Goal: Information Seeking & Learning: Learn about a topic

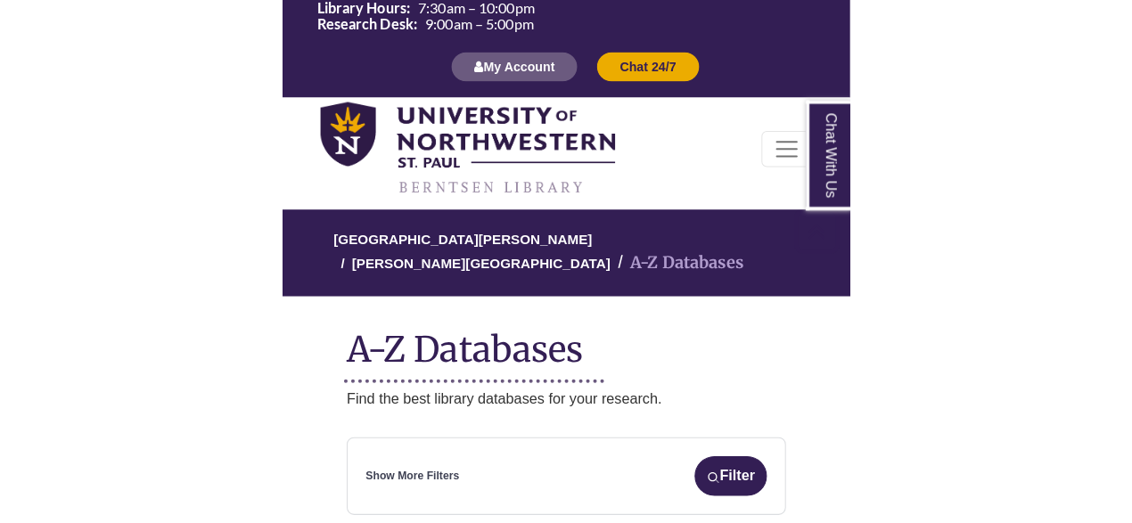
scroll to position [493, 0]
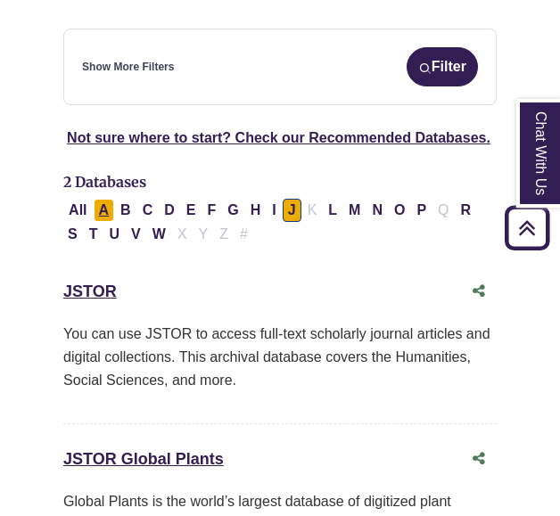
click at [109, 199] on button "A" at bounding box center [104, 210] width 21 height 23
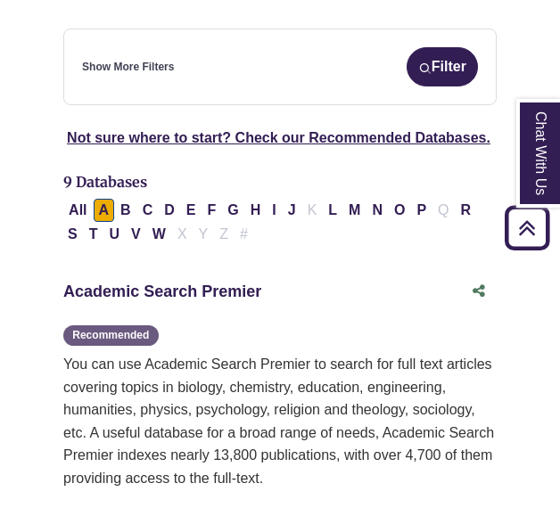
click at [141, 282] on link "Academic Search Premier This link opens in a new window" at bounding box center [162, 291] width 198 height 18
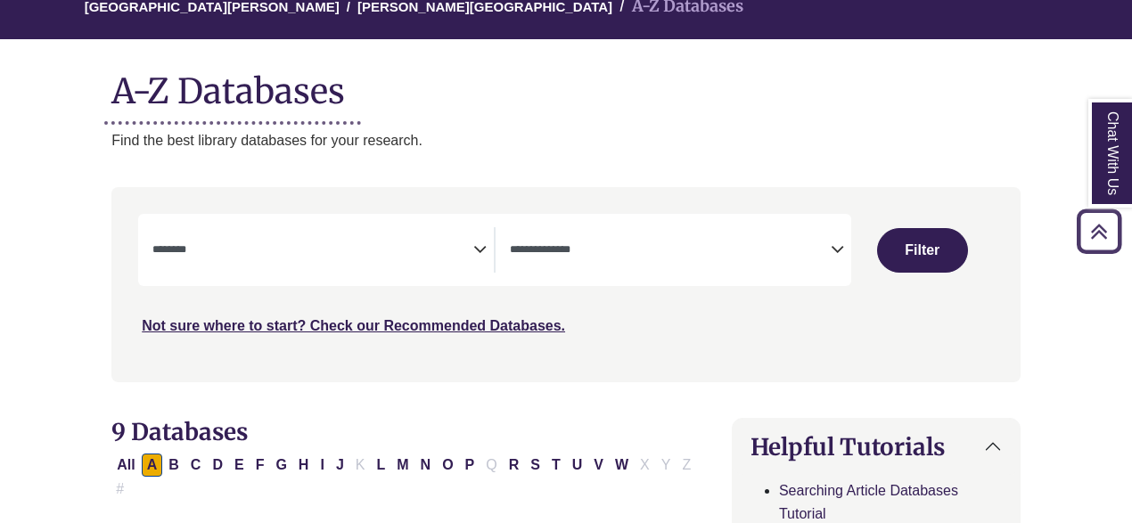
scroll to position [171, 0]
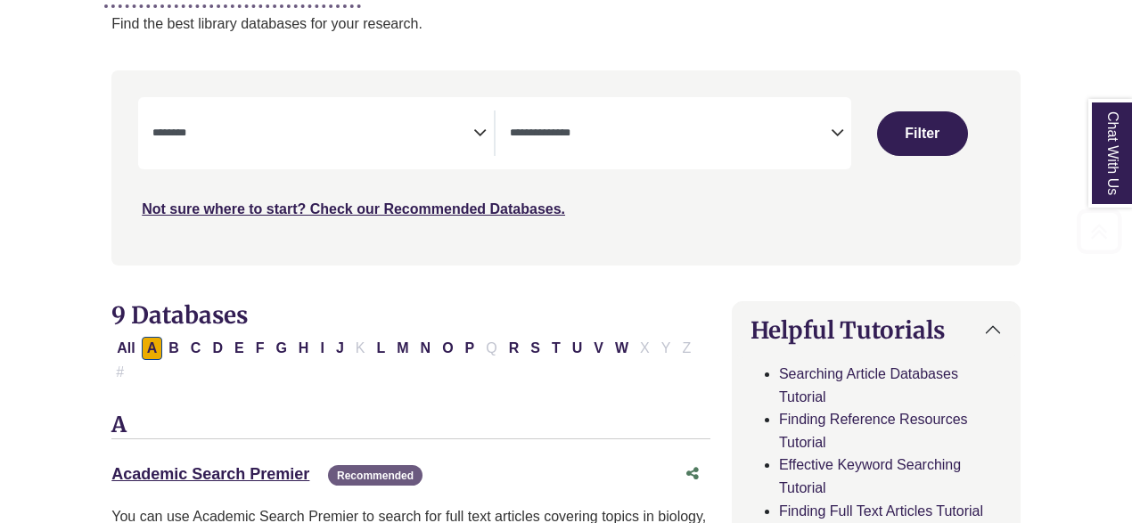
select select "Database Subject Filter"
select select "Database Types Filter"
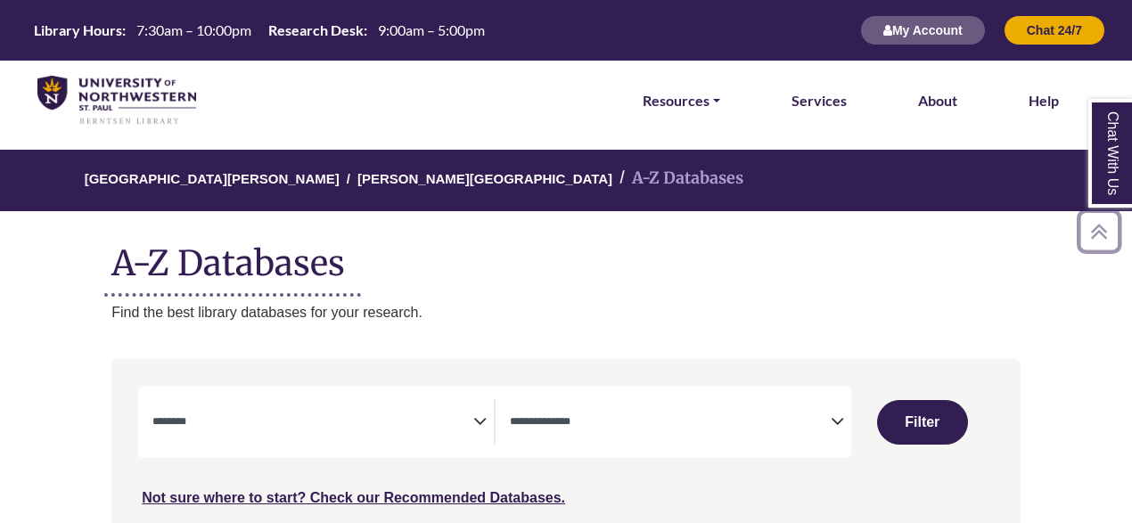
select select "Database Subject Filter"
select select "Database Types Filter"
select select "Database Subject Filter"
select select "Database Types Filter"
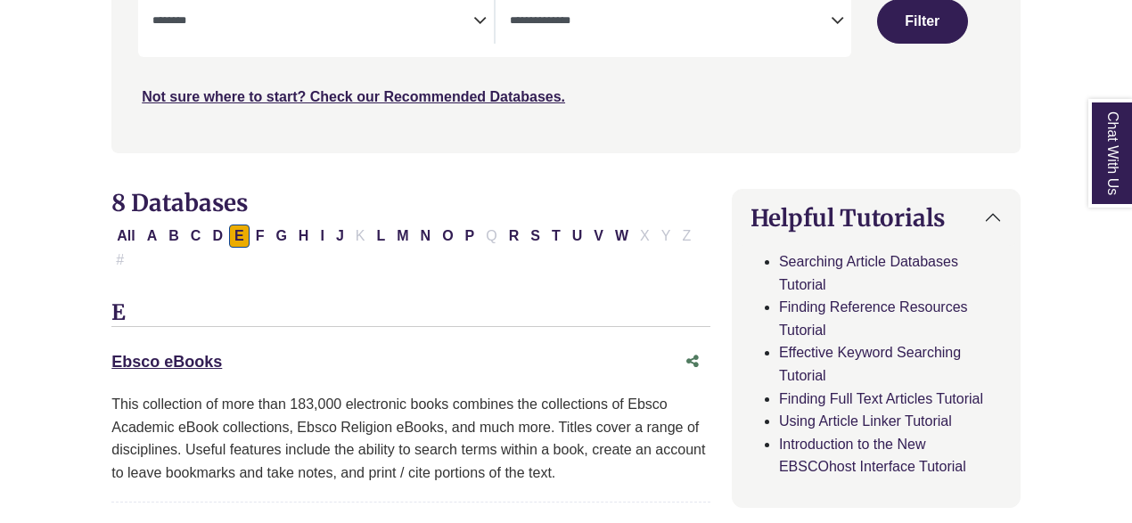
scroll to position [403, 0]
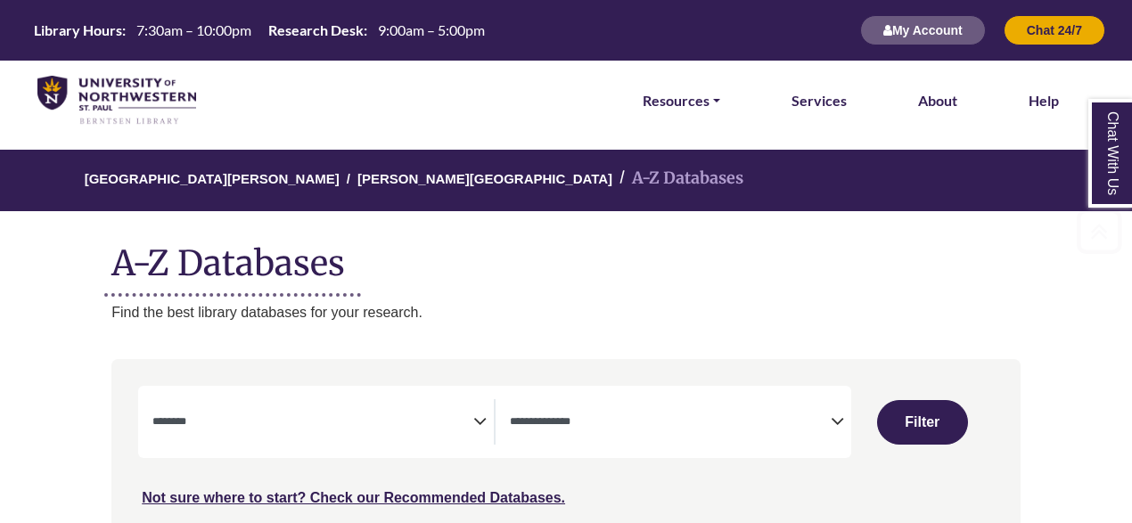
select select "Database Subject Filter"
select select "Database Types Filter"
select select "Database Subject Filter"
select select "Database Types Filter"
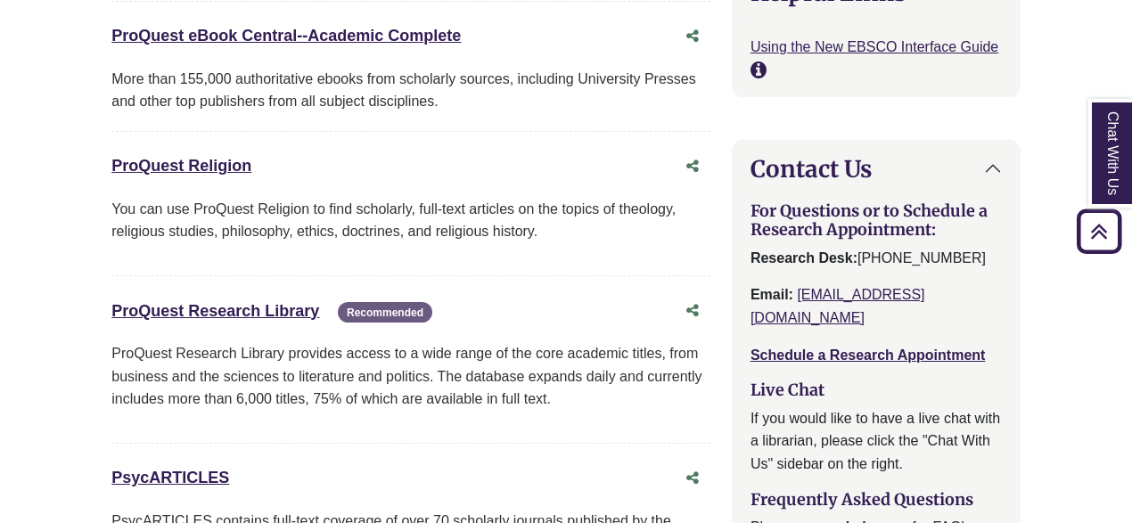
scroll to position [1963, 0]
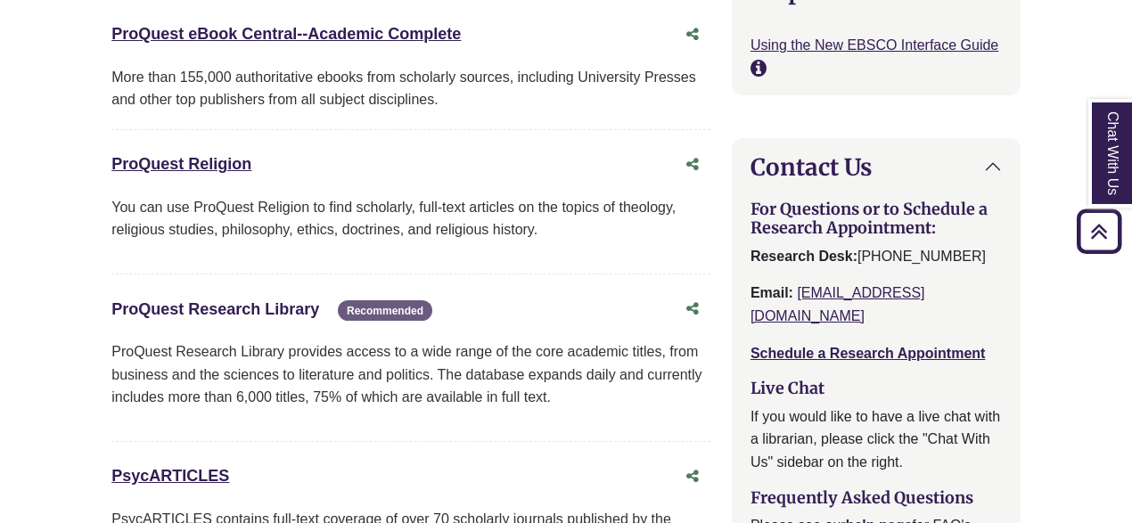
click at [276, 300] on link "ProQuest Research Library This link opens in a new window" at bounding box center [215, 309] width 208 height 18
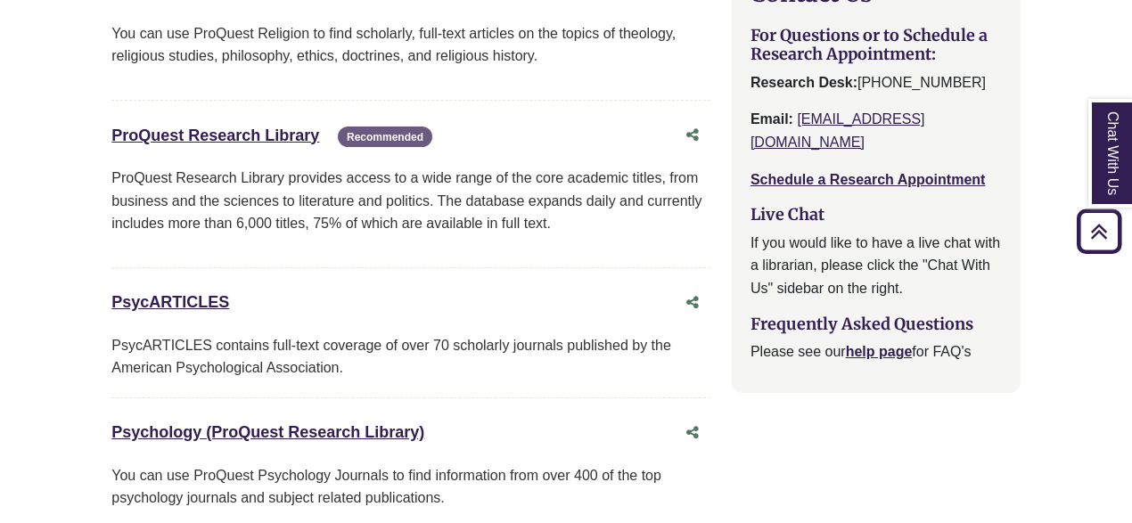
scroll to position [2138, 0]
click at [192, 292] on link "PsycARTICLES This link opens in a new window" at bounding box center [170, 301] width 118 height 18
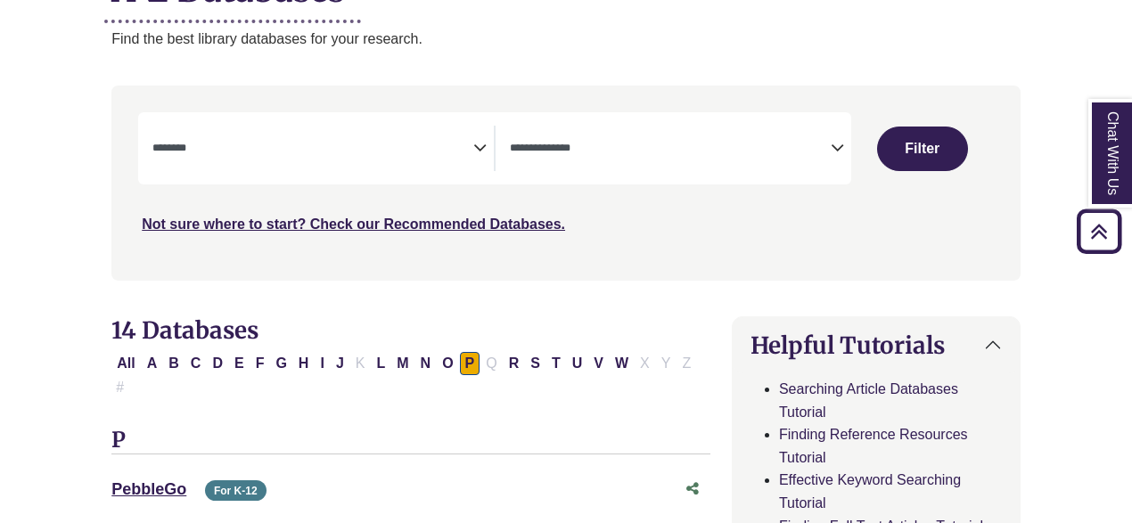
scroll to position [257, 0]
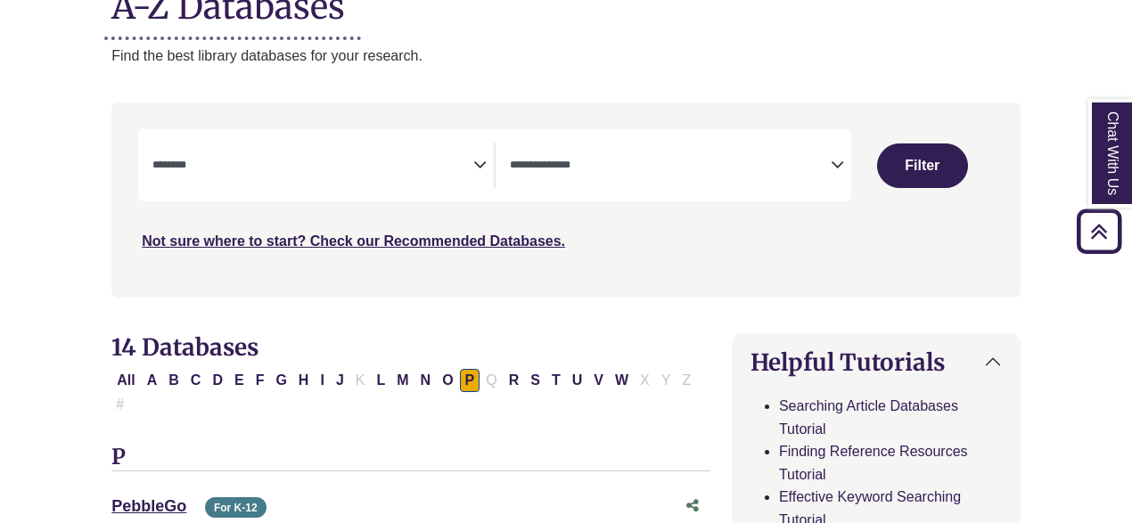
click at [482, 161] on icon "Search filters" at bounding box center [479, 162] width 13 height 27
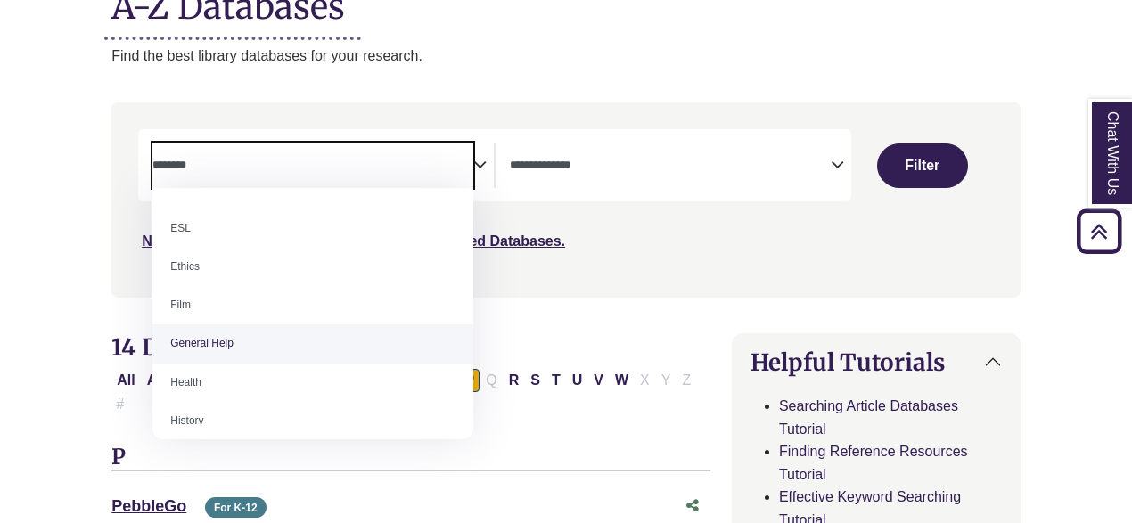
scroll to position [635, 0]
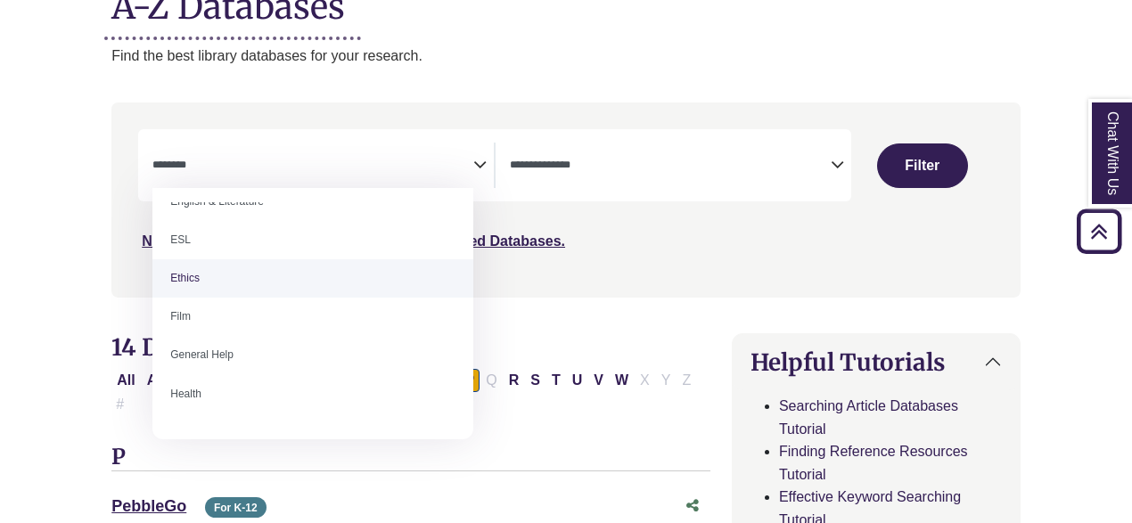
select select "******"
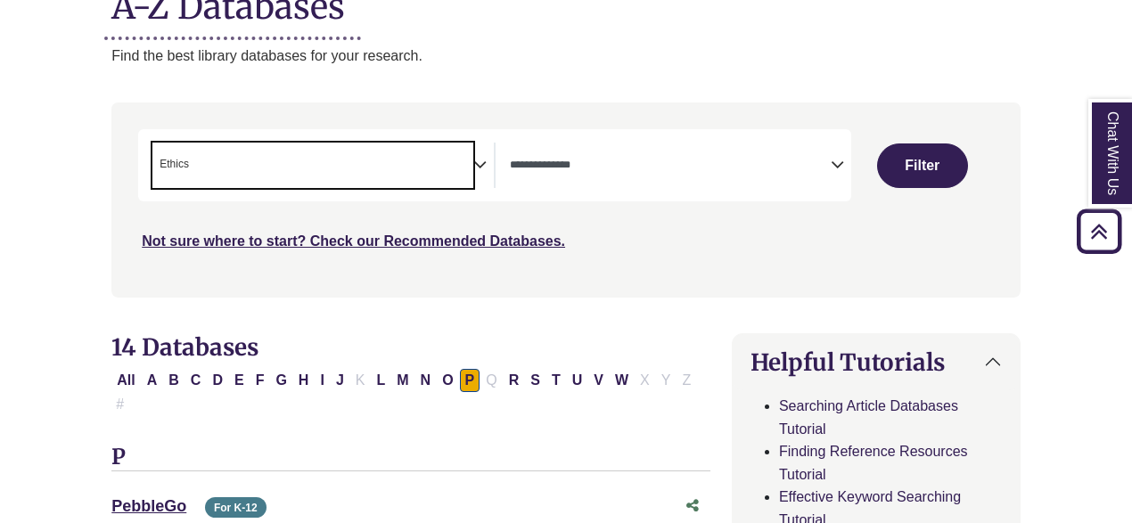
click at [939, 157] on button "Filter" at bounding box center [922, 165] width 91 height 45
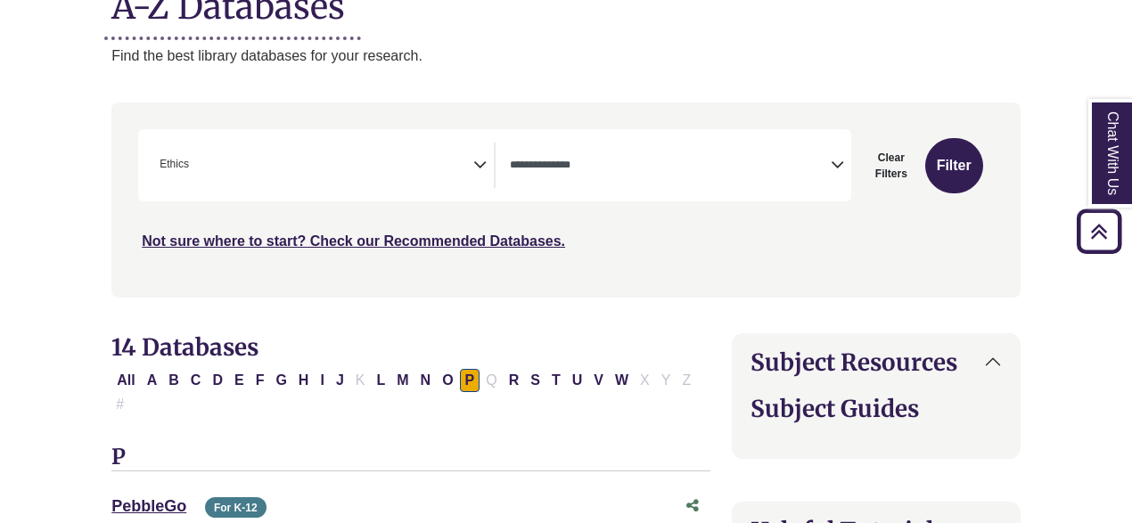
select select "Database Types Filter"
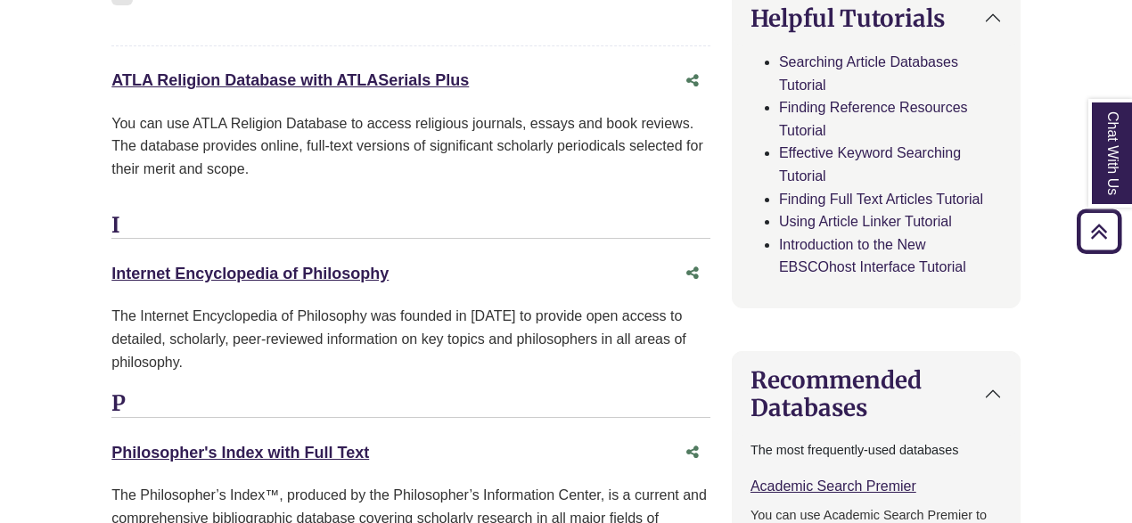
scroll to position [939, 0]
click at [301, 70] on link "ATLA Religion Database with ATLASerials Plus This link opens in a new window" at bounding box center [289, 79] width 357 height 18
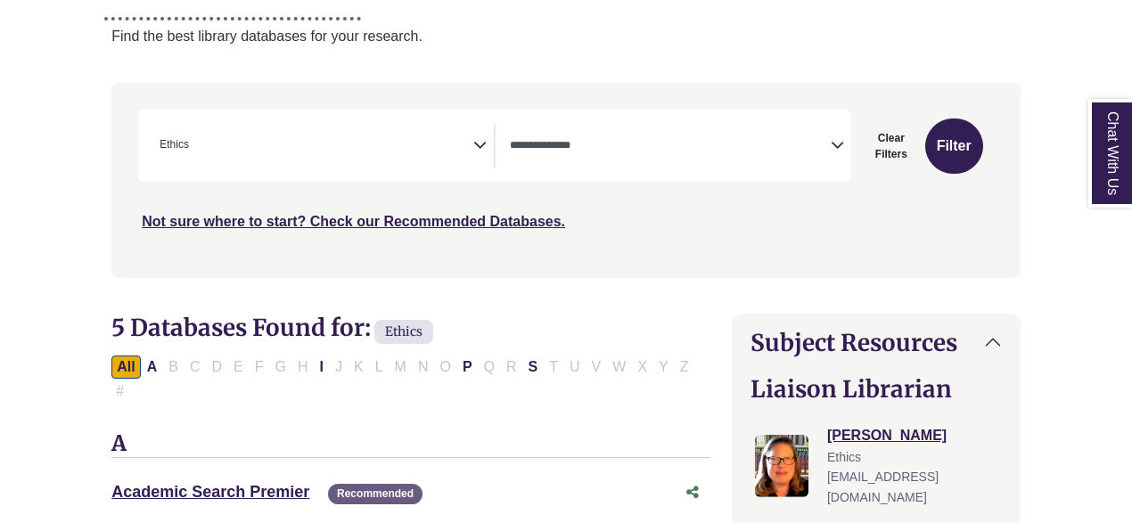
scroll to position [299, 0]
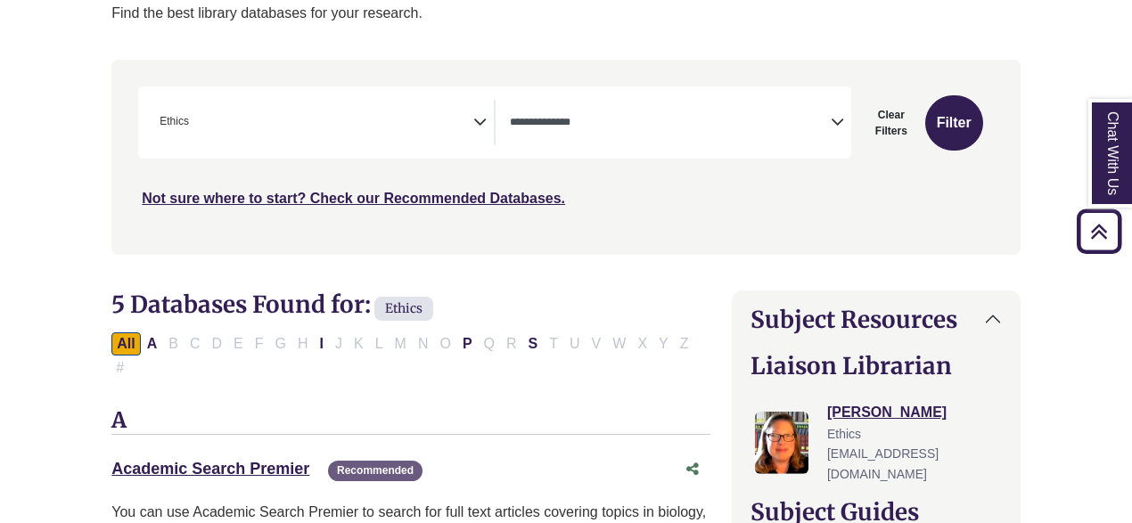
click at [470, 125] on span "× Ethics" at bounding box center [312, 122] width 321 height 45
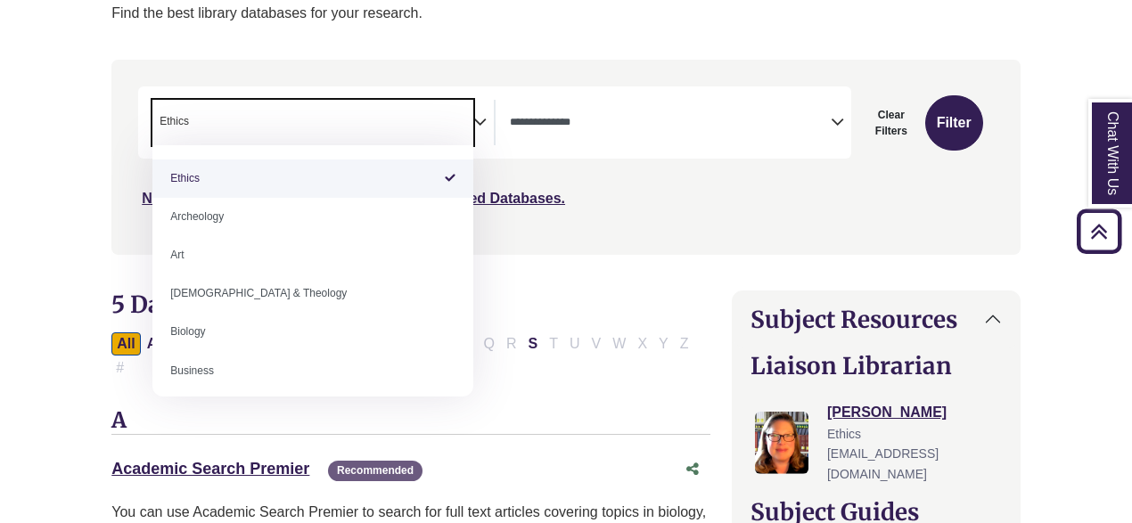
select select "Database Subject Filter"
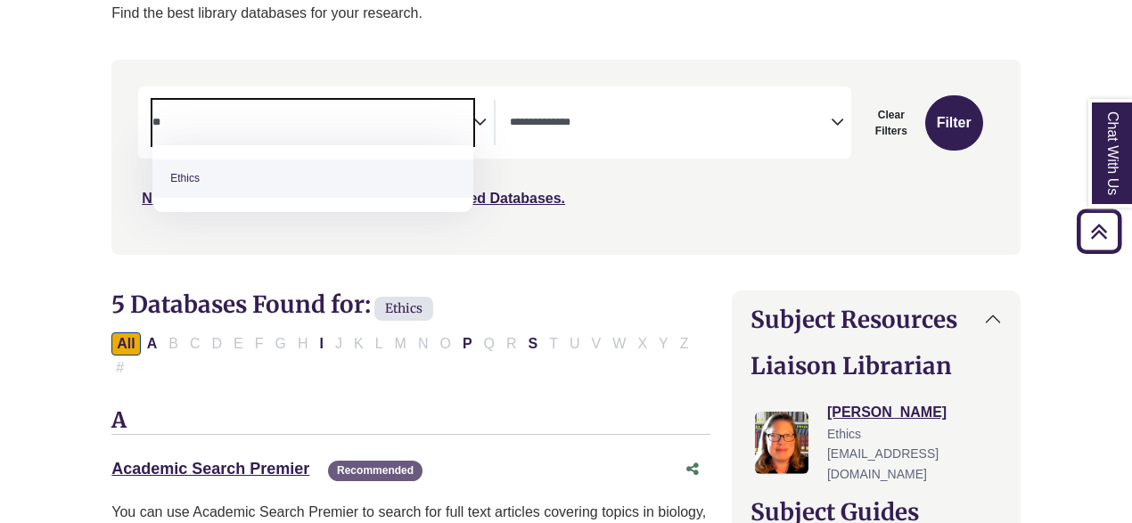
type textarea "*"
type textarea "********"
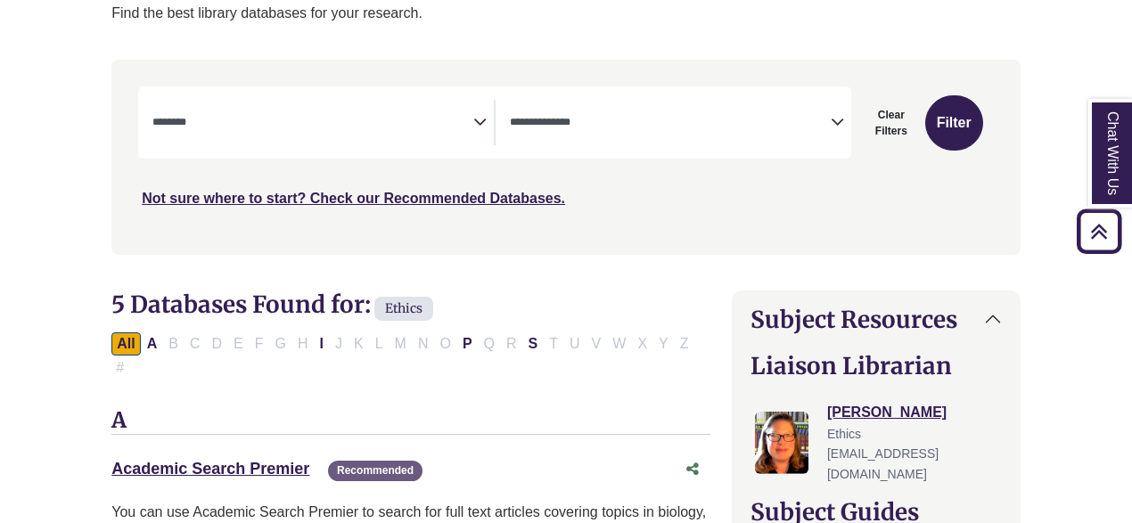
click at [953, 127] on button "Filter" at bounding box center [954, 122] width 58 height 55
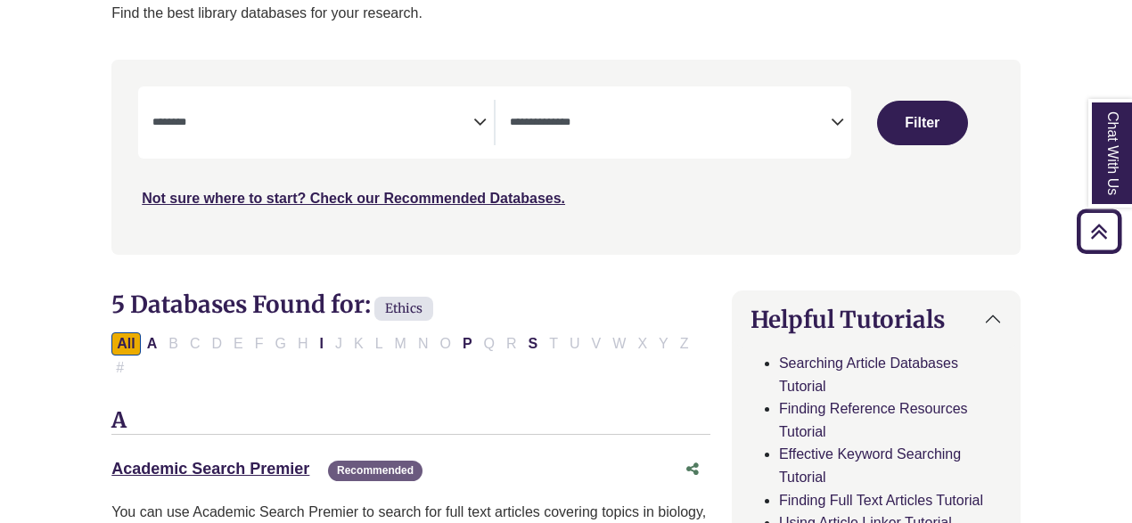
select select "Database Subject Filter"
select select "Database Types Filter"
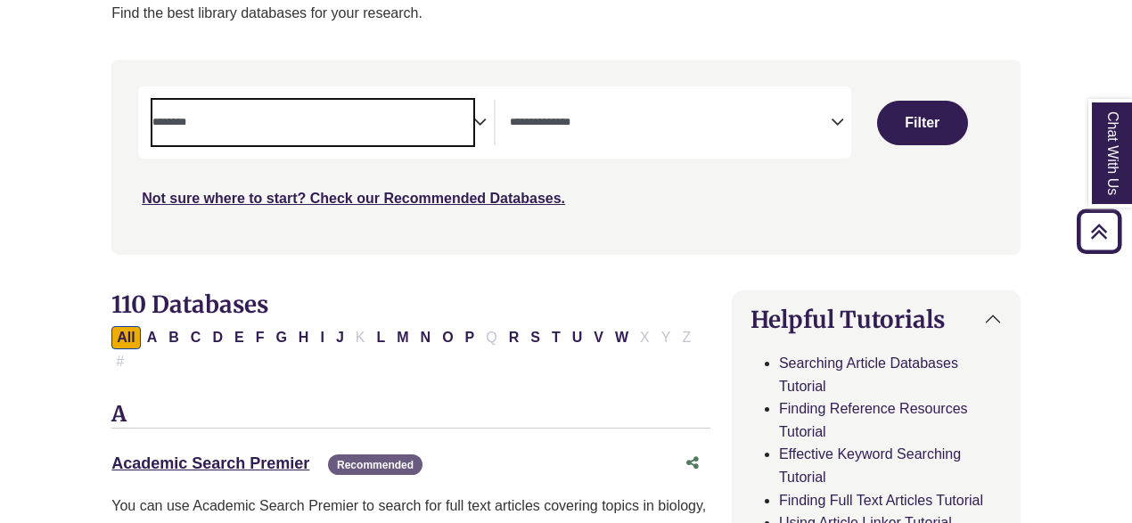
click at [464, 123] on textarea "Search" at bounding box center [312, 124] width 321 height 14
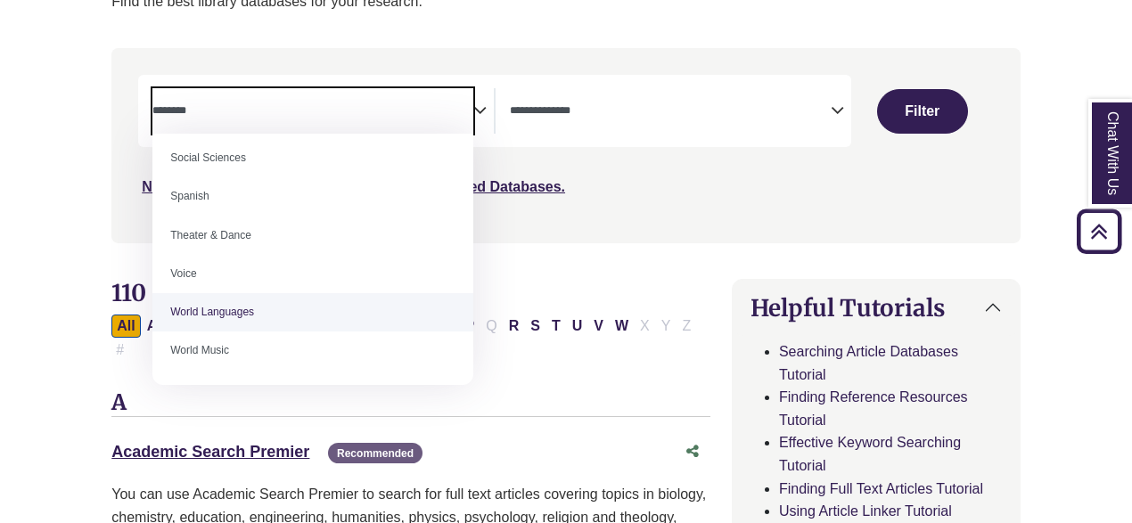
scroll to position [315, 0]
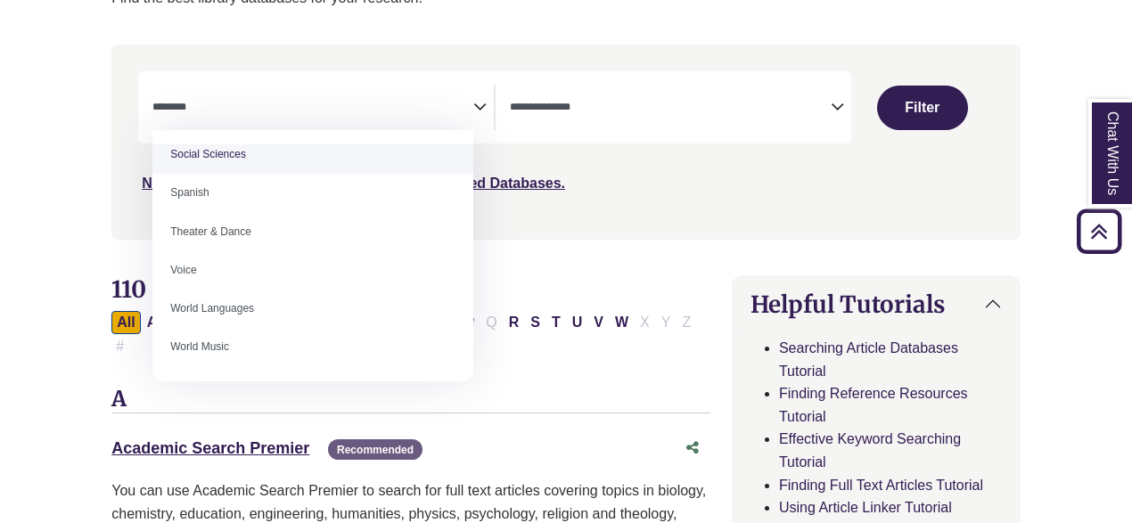
select select "******"
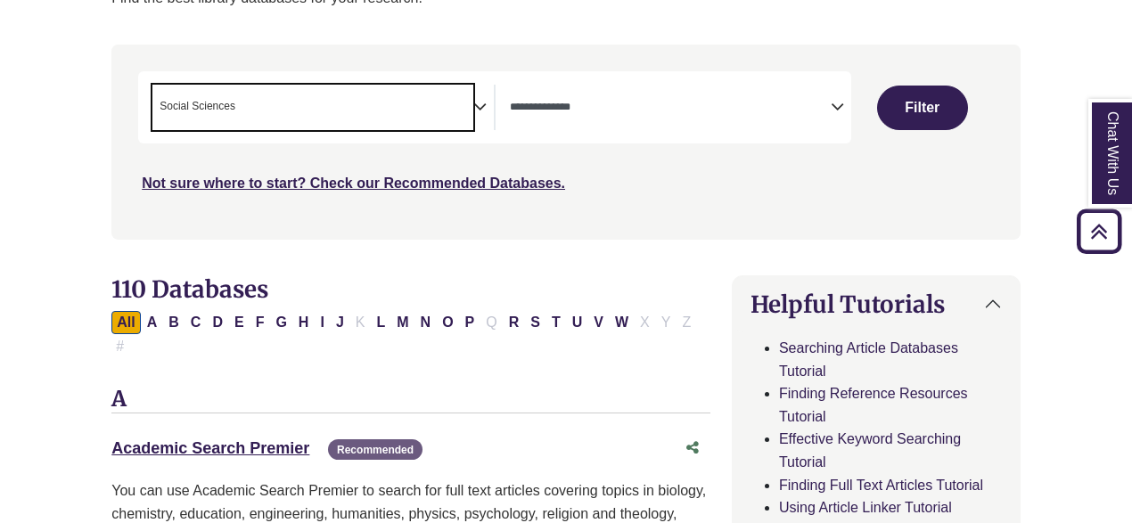
click at [934, 122] on button "Filter" at bounding box center [922, 108] width 91 height 45
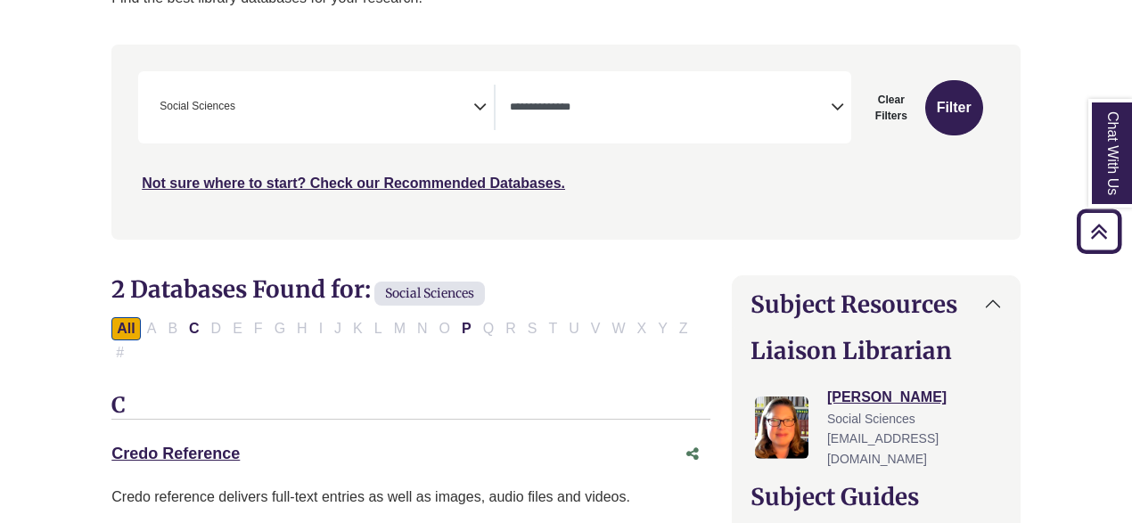
click at [958, 127] on button "Filter" at bounding box center [954, 107] width 58 height 55
select select "Database Types Filter"
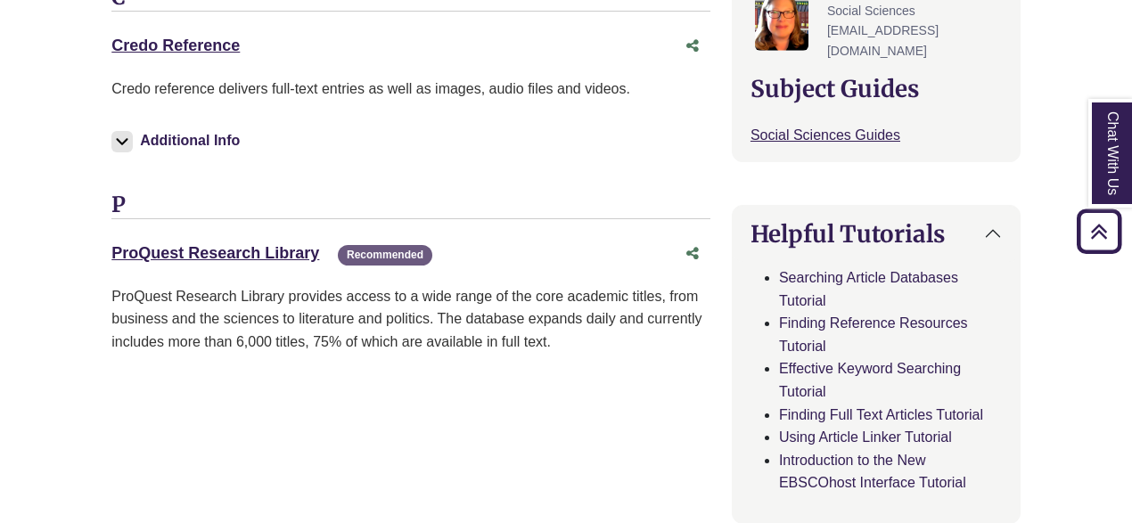
scroll to position [724, 0]
click at [273, 243] on link "ProQuest Research Library This link opens in a new window" at bounding box center [215, 252] width 208 height 18
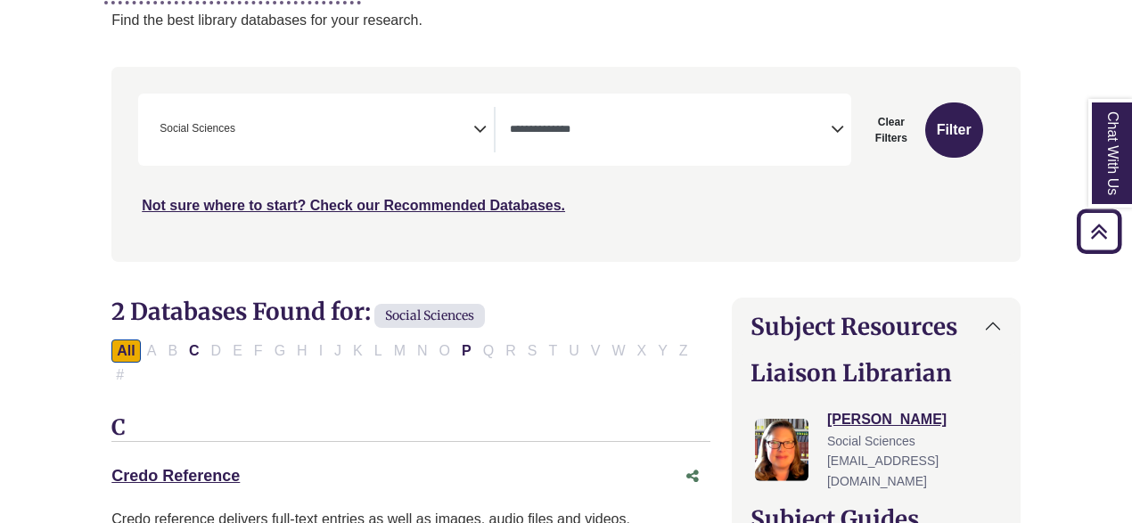
scroll to position [282, 0]
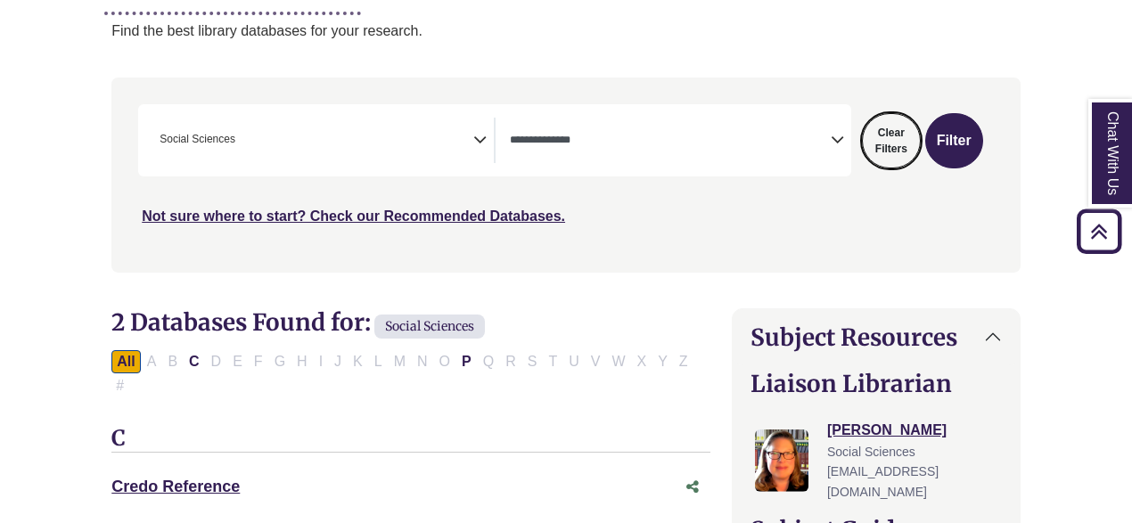
click at [896, 140] on button "Clear Filters" at bounding box center [891, 140] width 59 height 55
select select "Database Subject Filter"
select select "Database Types Filter"
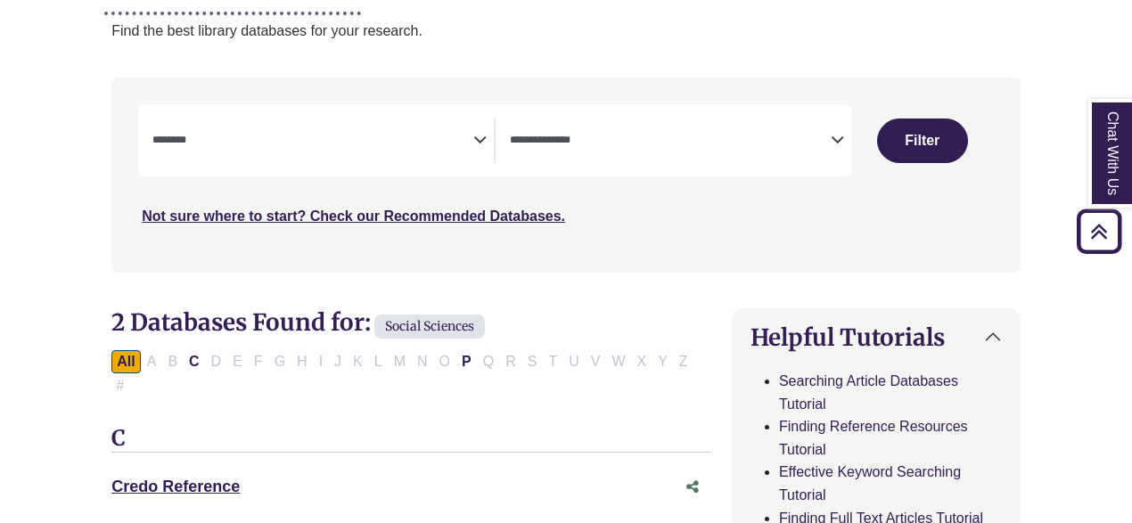
select select "Database Subject Filter"
select select "Database Types Filter"
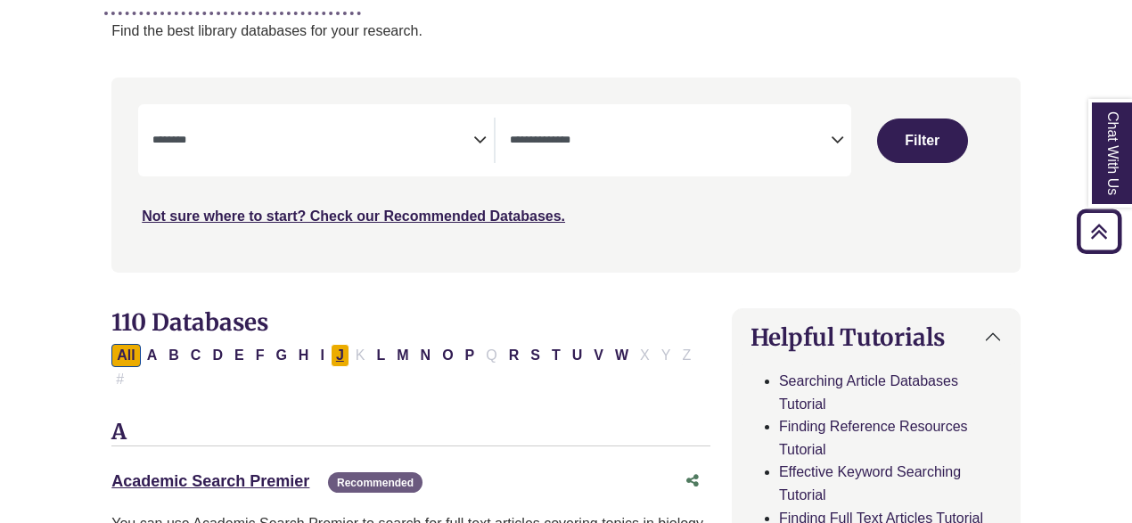
click at [333, 354] on button "J" at bounding box center [340, 355] width 19 height 23
select select "Database Subject Filter"
select select "Database Types Filter"
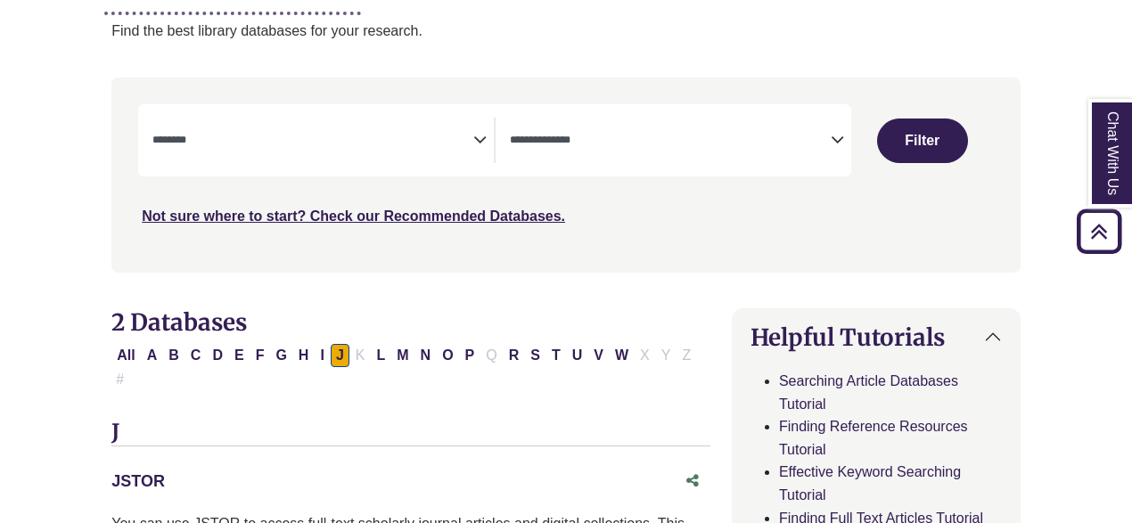
click at [146, 472] on link "JSTOR This link opens in a new window" at bounding box center [137, 481] width 53 height 18
click at [134, 472] on link "JSTOR This link opens in a new window" at bounding box center [137, 481] width 53 height 18
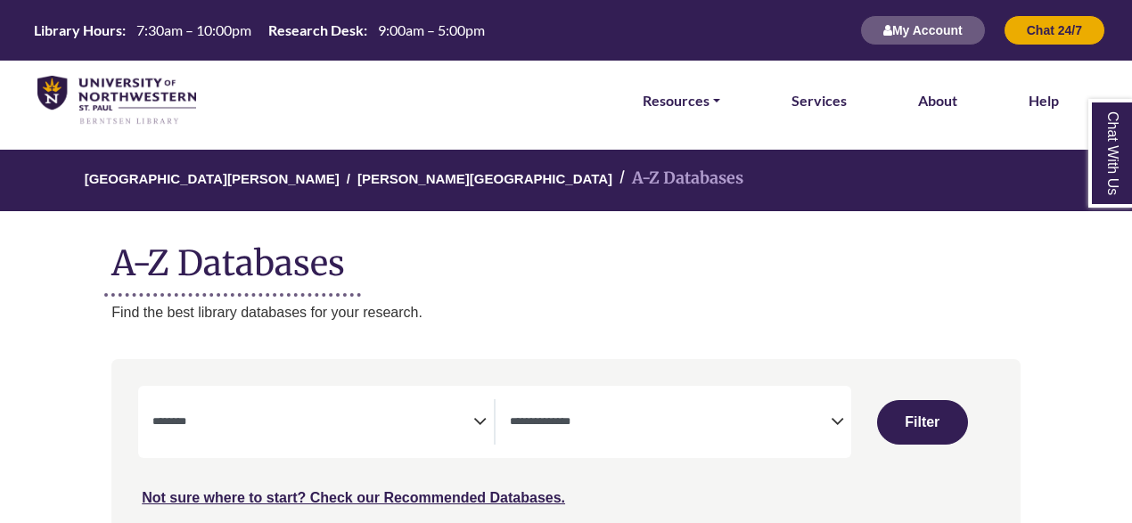
select select "Database Subject Filter"
select select "Database Types Filter"
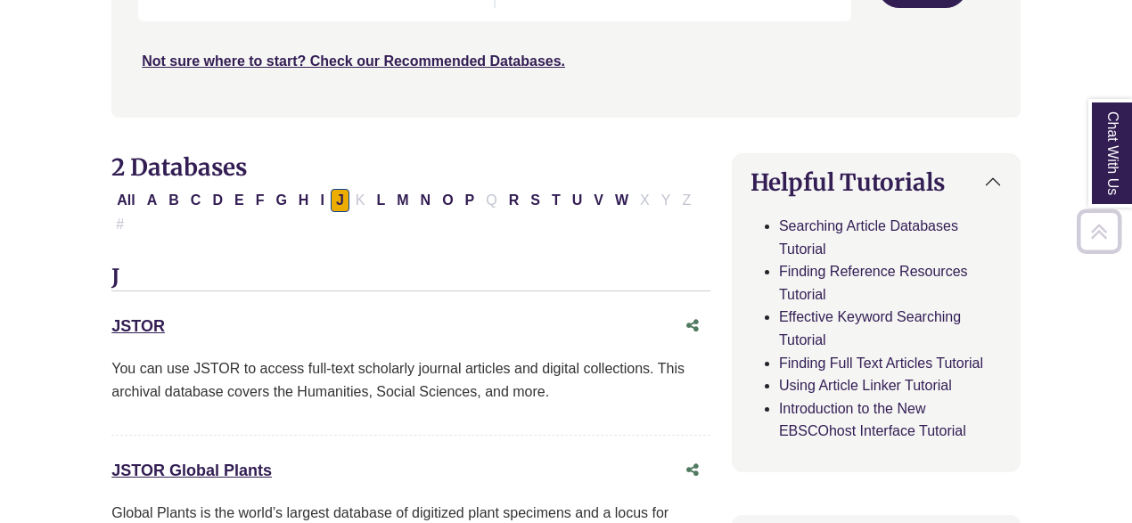
scroll to position [493, 0]
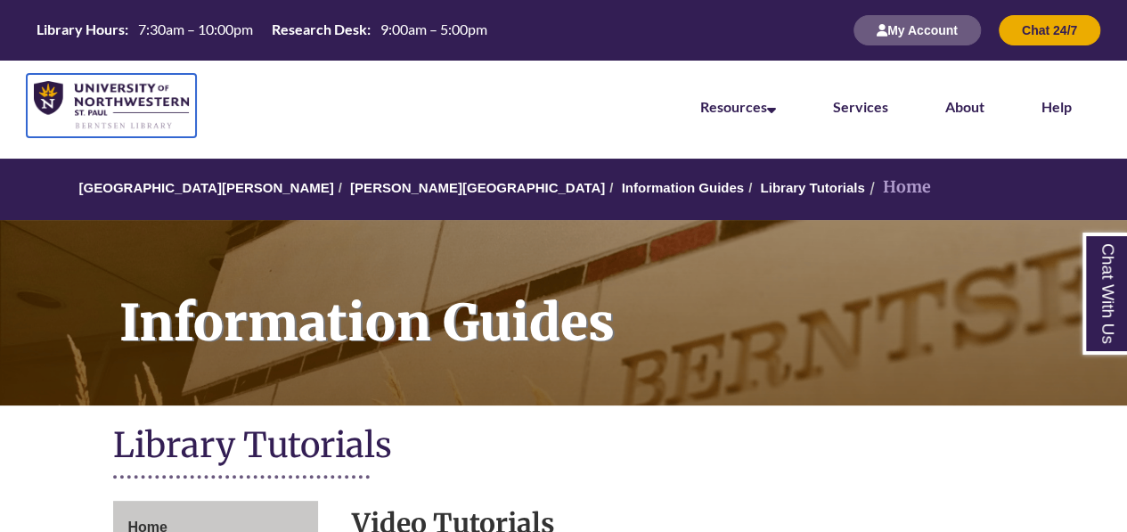
click at [119, 110] on img at bounding box center [111, 105] width 155 height 49
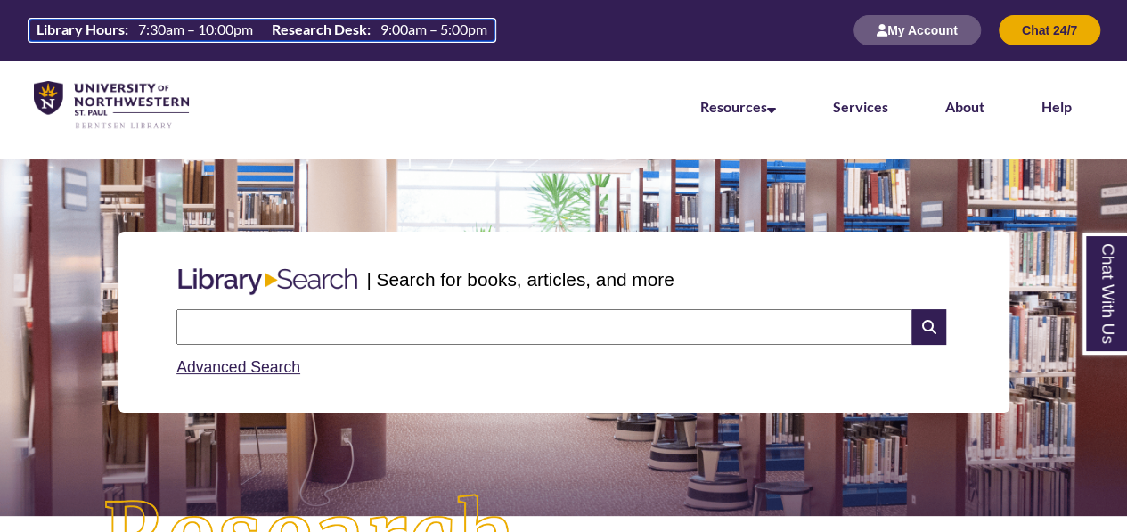
click at [290, 26] on th "Research Desk:" at bounding box center [319, 30] width 109 height 20
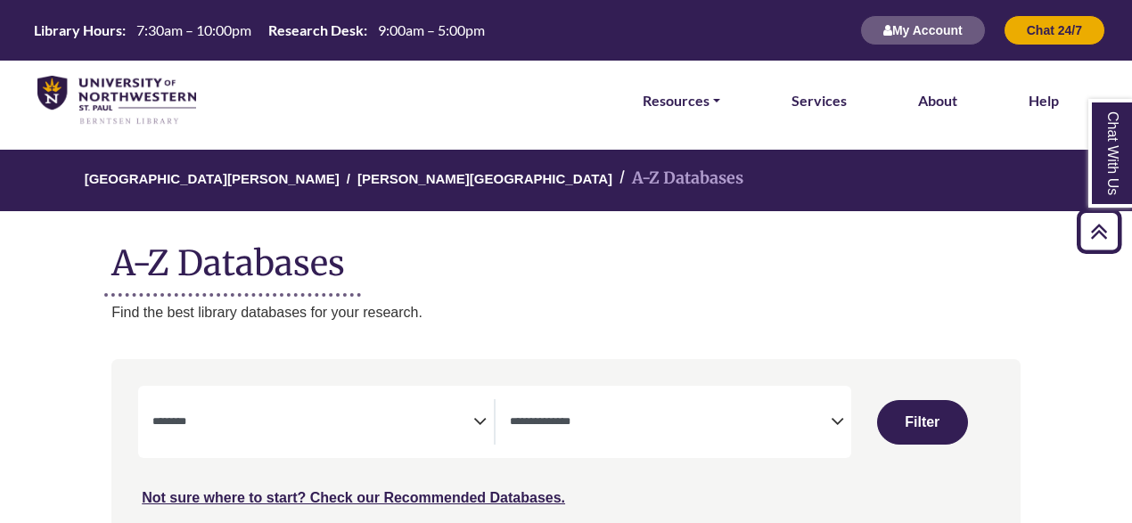
select select "Database Subject Filter"
select select "Database Types Filter"
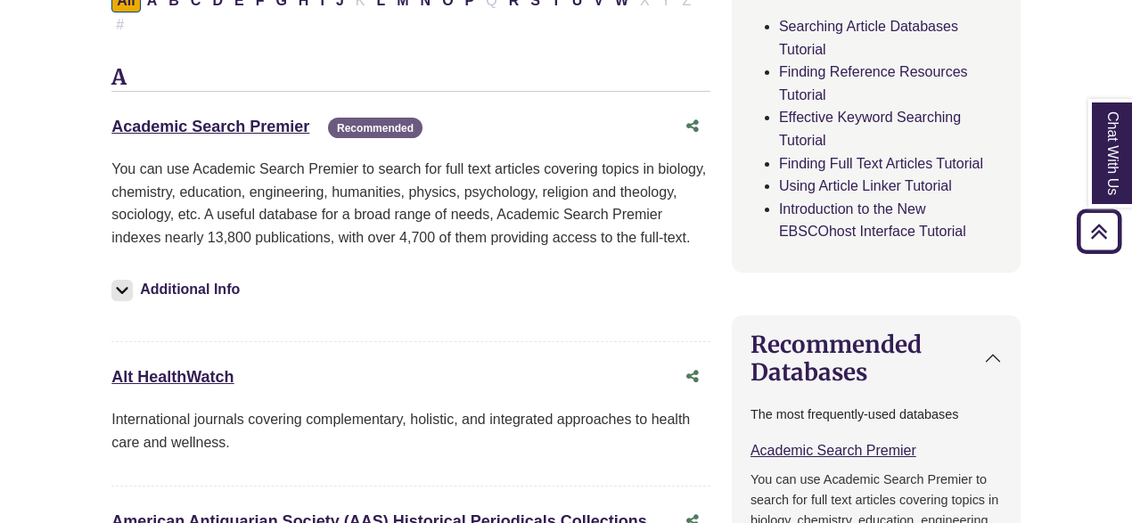
scroll to position [718, 0]
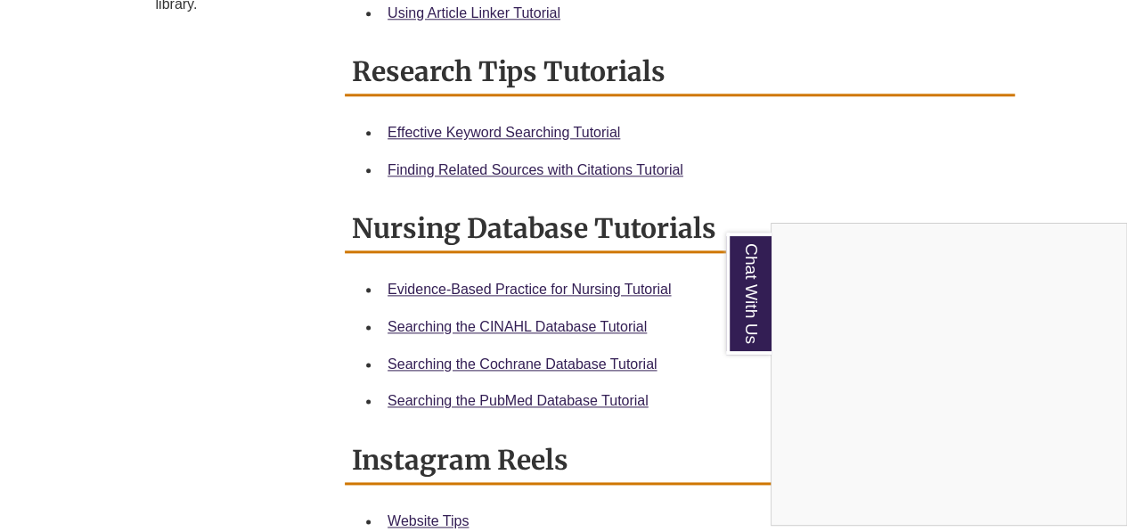
scroll to position [965, 0]
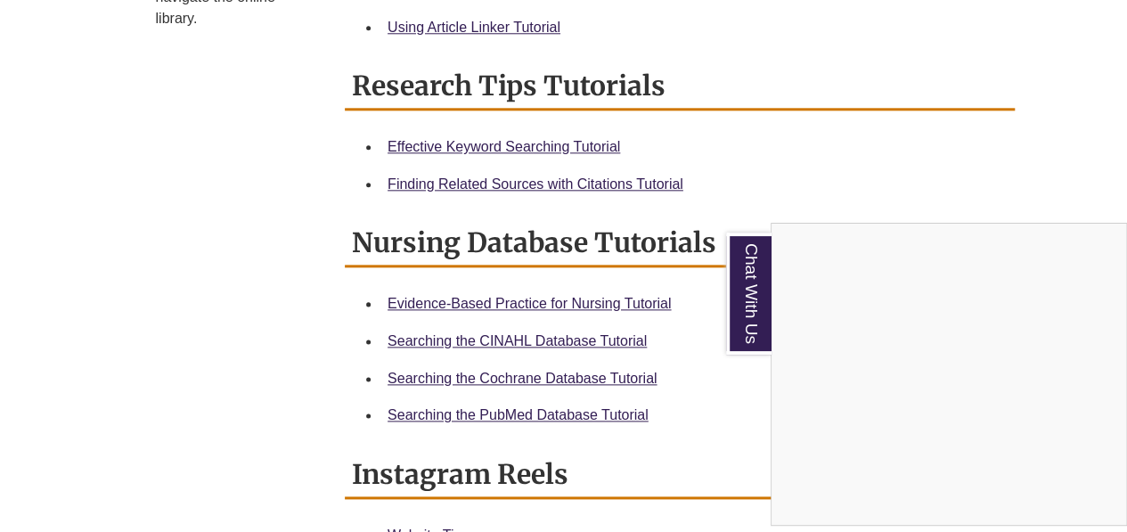
click at [788, 49] on div "Chat With Us" at bounding box center [563, 266] width 1127 height 532
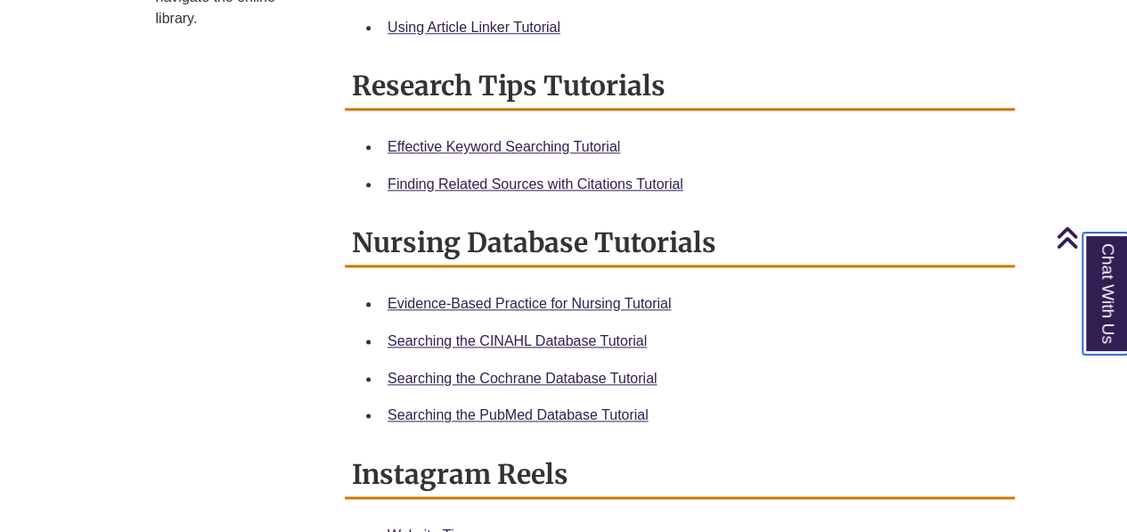
click at [1092, 318] on link "Chat With Us" at bounding box center [1105, 294] width 45 height 122
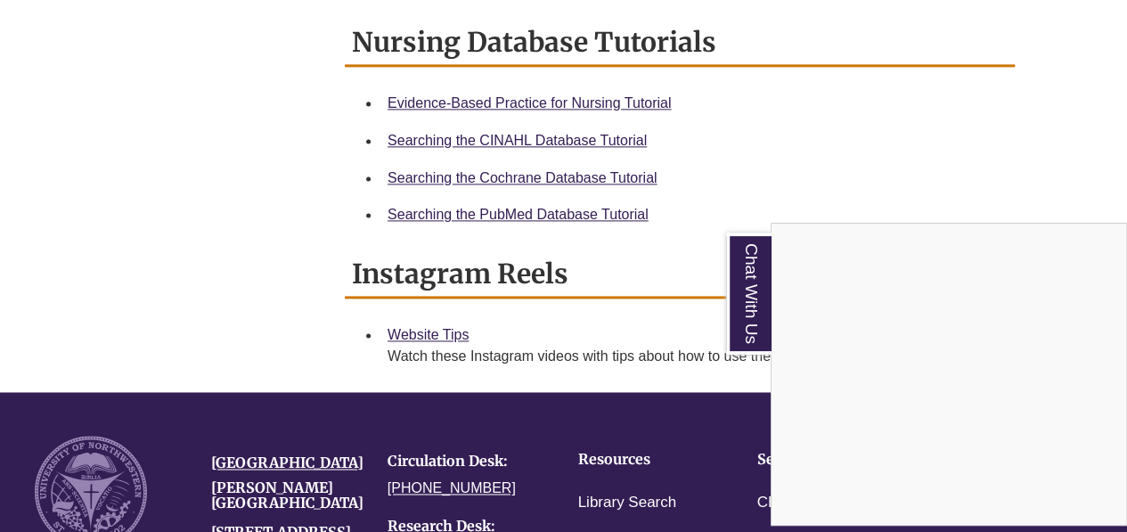
scroll to position [1172, 0]
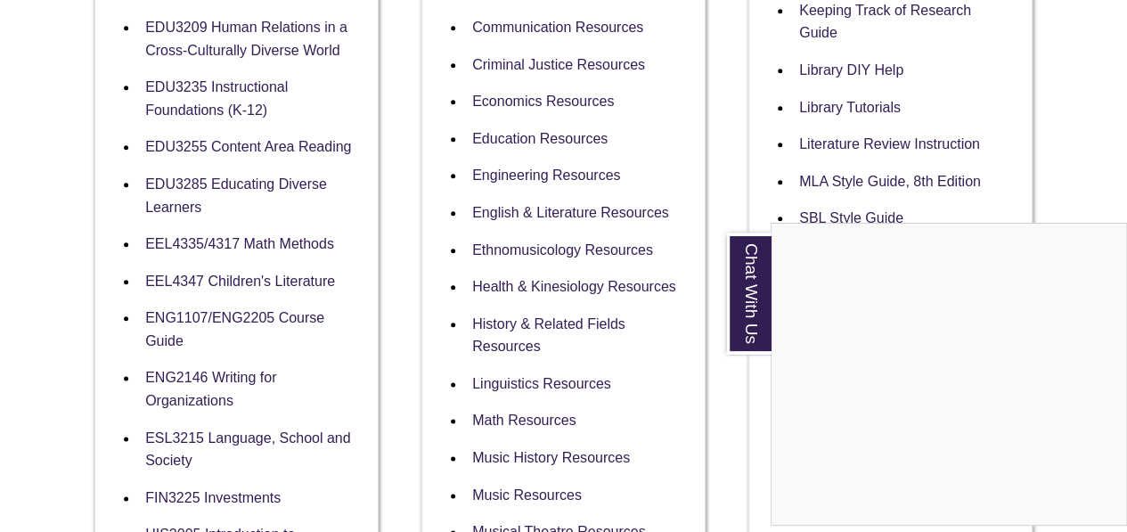
scroll to position [918, 0]
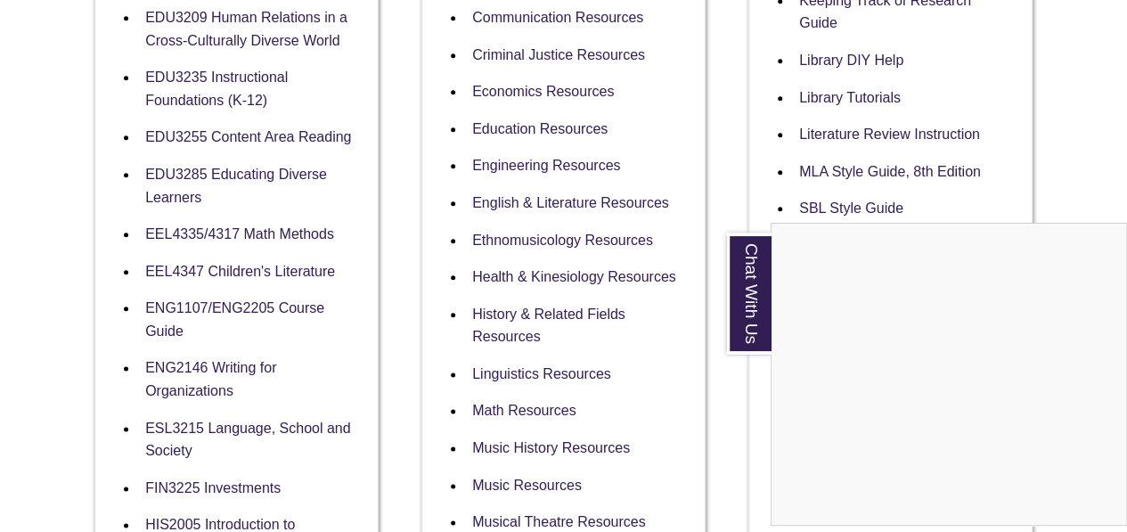
click at [157, 325] on div "Chat With Us" at bounding box center [563, 266] width 1127 height 532
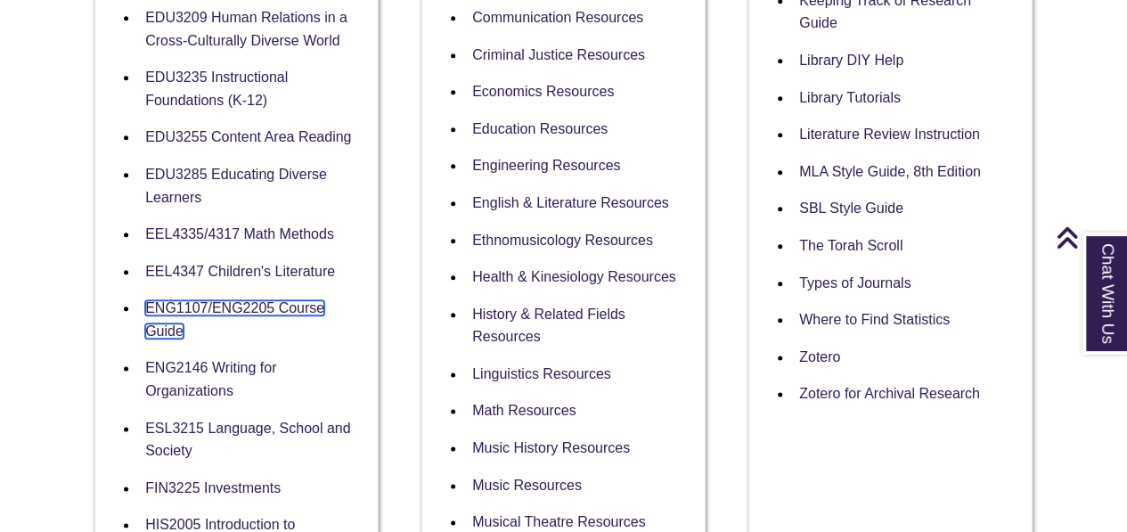
click at [209, 316] on link "ENG1107/ENG2205 Course Guide" at bounding box center [234, 319] width 179 height 38
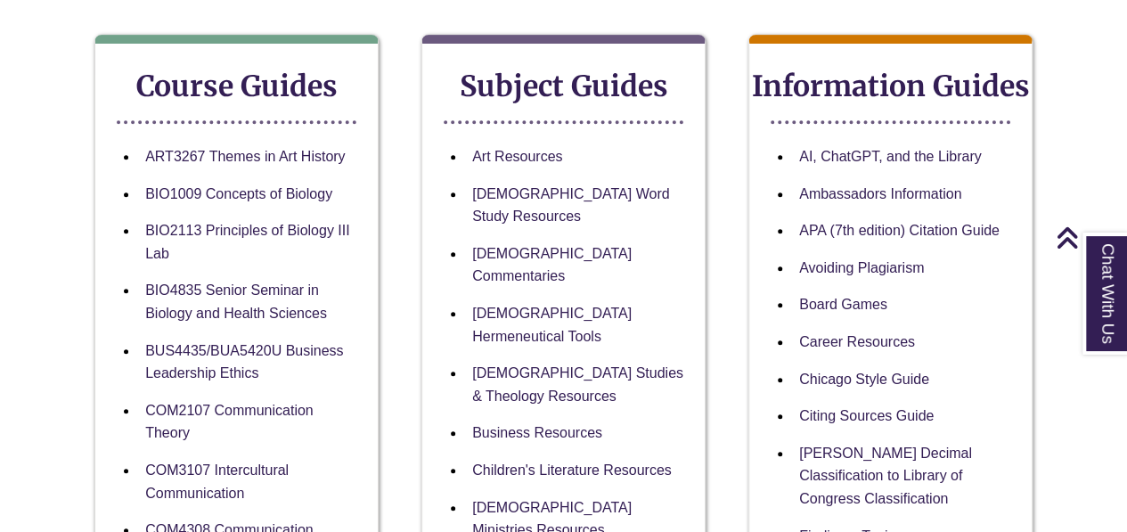
scroll to position [307, 0]
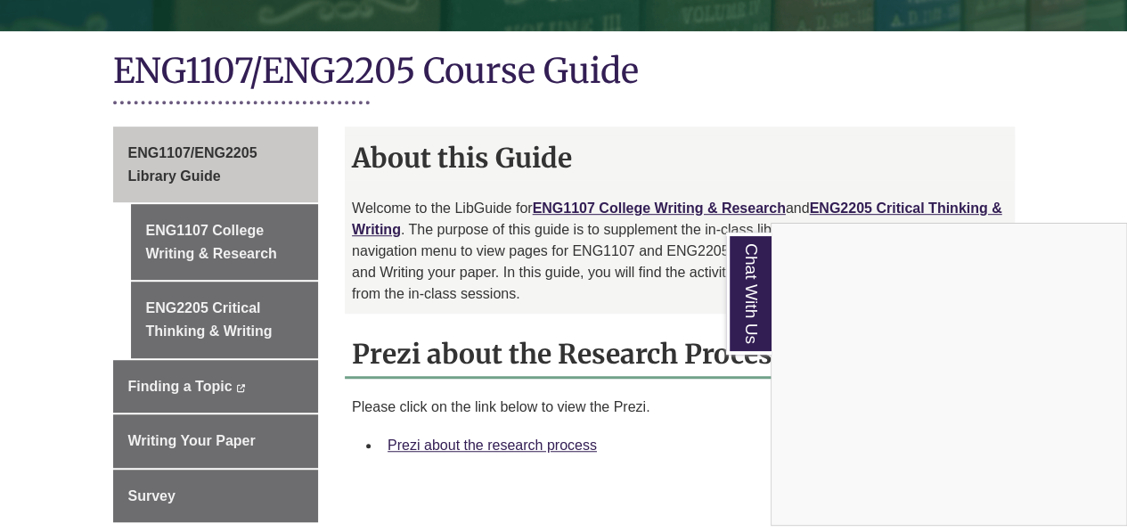
scroll to position [394, 0]
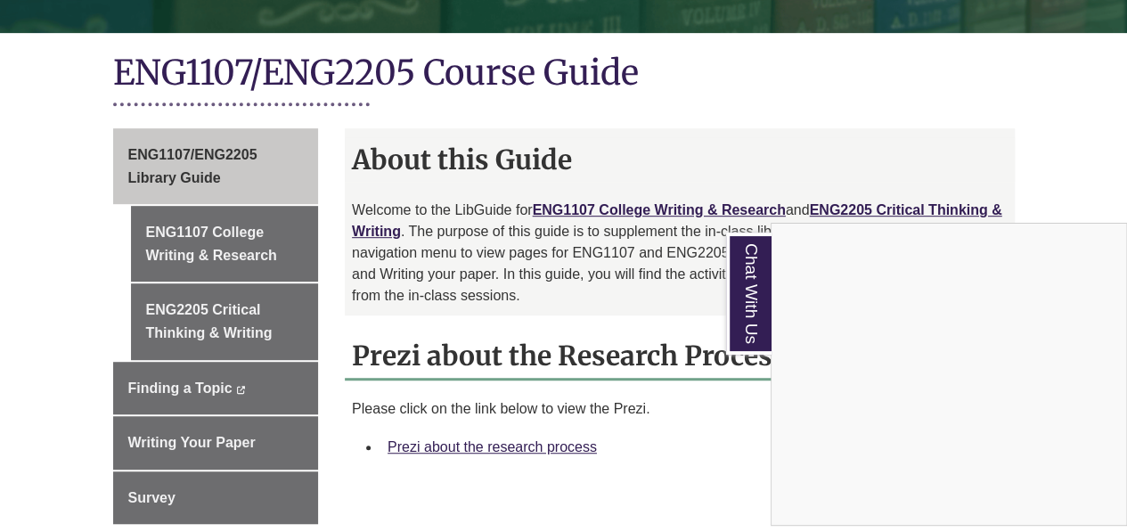
click at [202, 211] on div "Chat With Us" at bounding box center [563, 266] width 1127 height 532
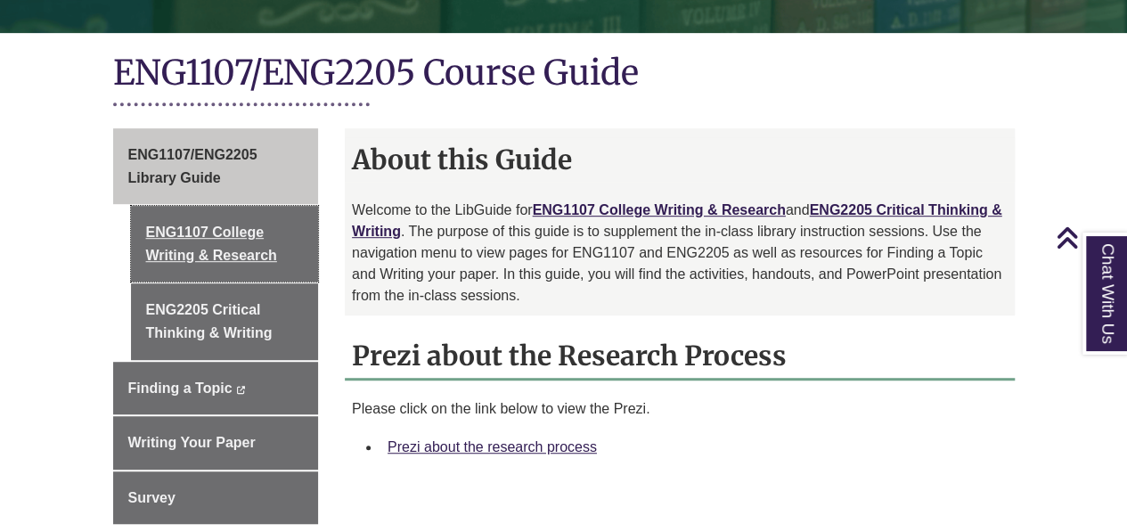
click at [210, 221] on link "ENG1107 College Writing & Research" at bounding box center [225, 244] width 188 height 76
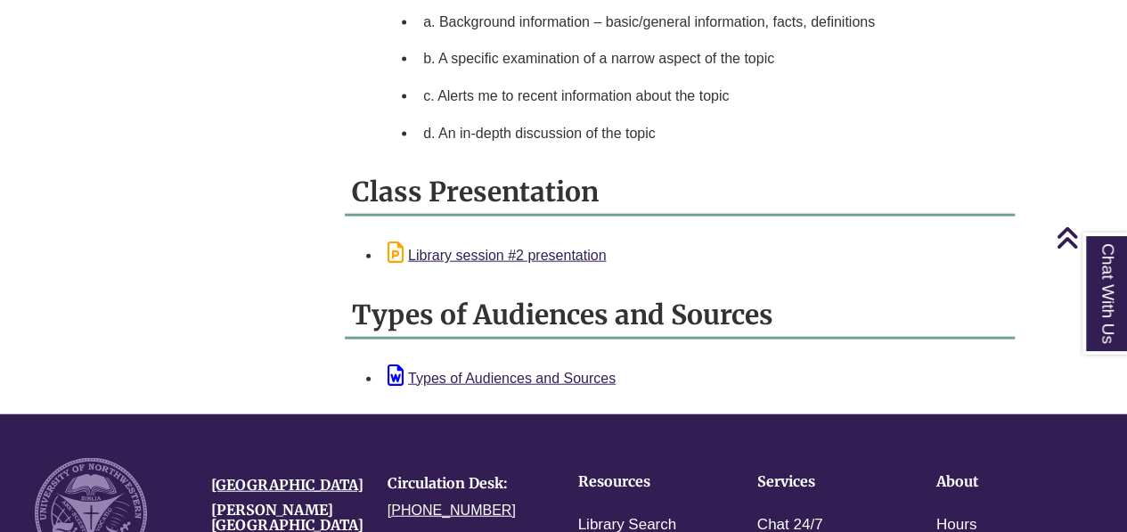
scroll to position [1951, 0]
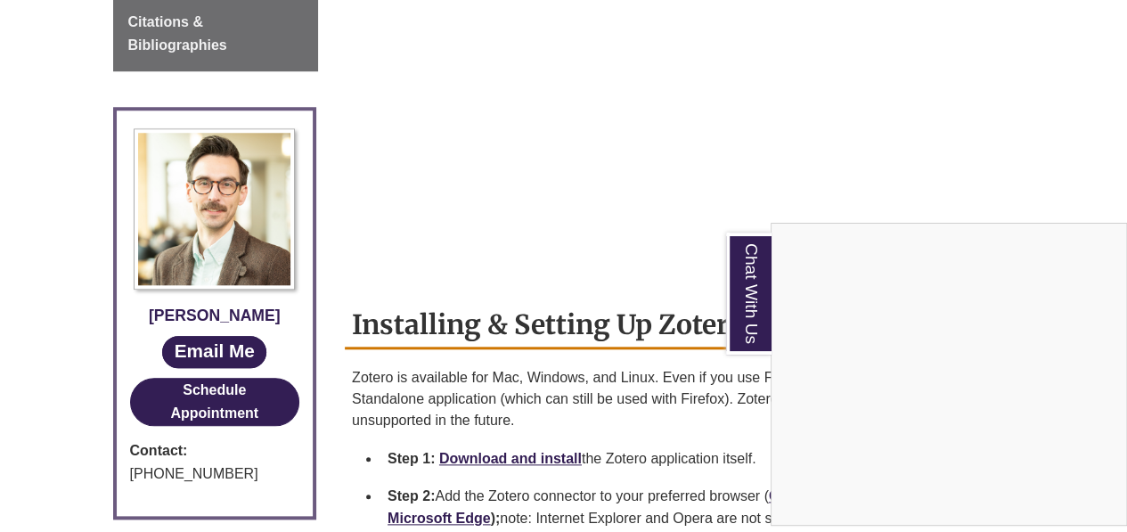
scroll to position [771, 0]
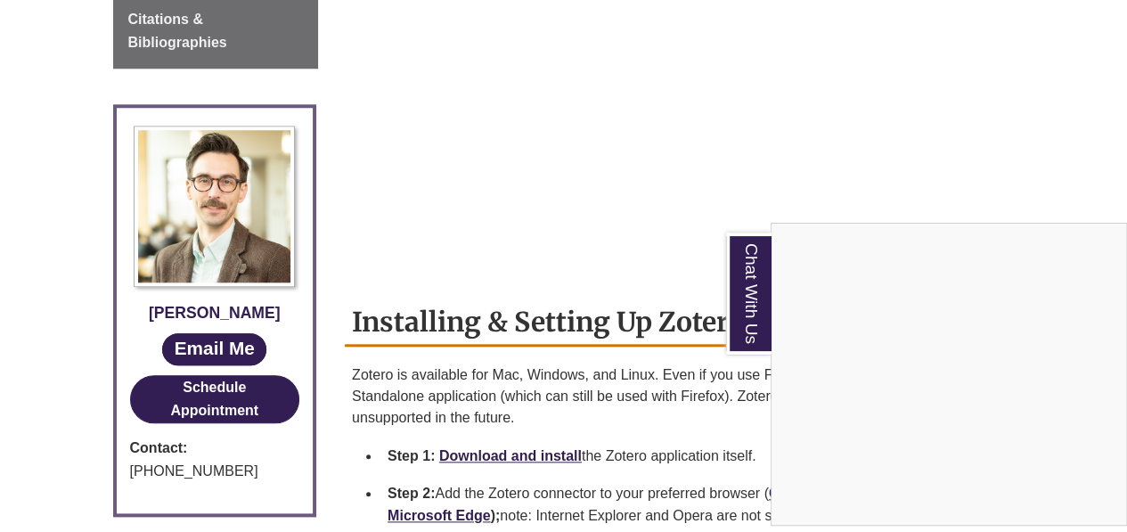
click at [969, 61] on div "Chat With Us" at bounding box center [563, 266] width 1127 height 532
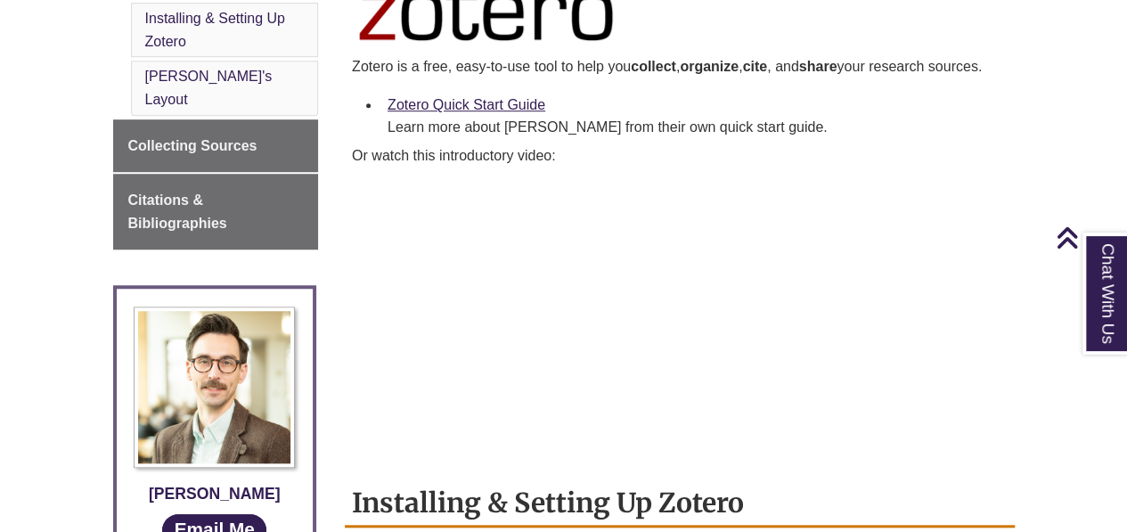
scroll to position [587, 0]
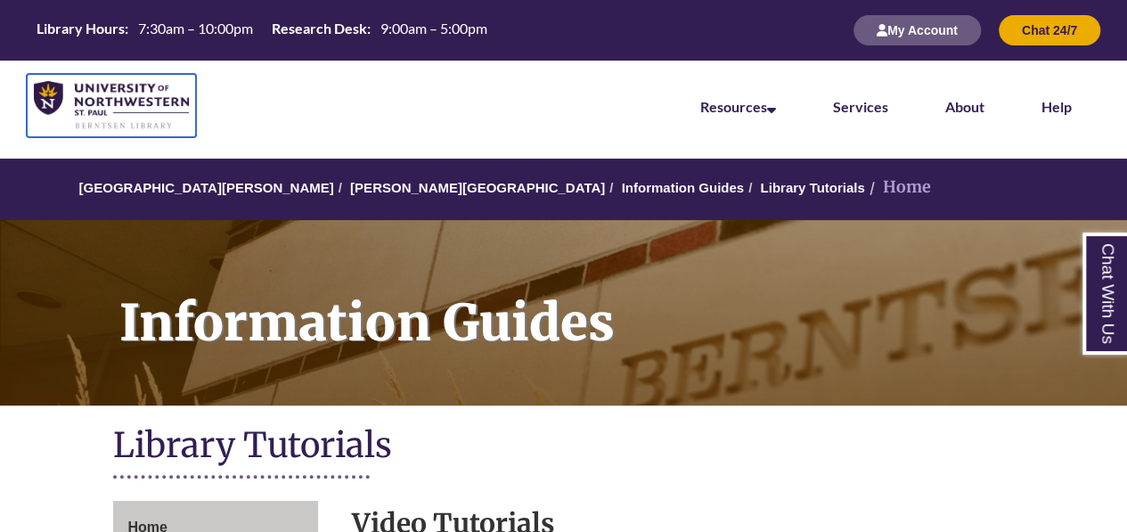
click at [119, 109] on img at bounding box center [111, 105] width 155 height 49
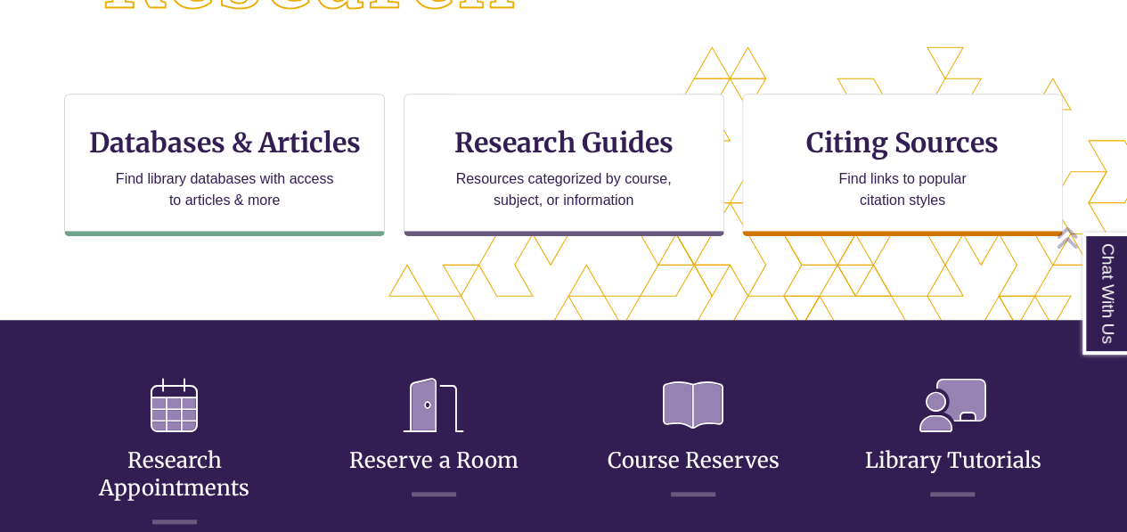
scroll to position [646, 975]
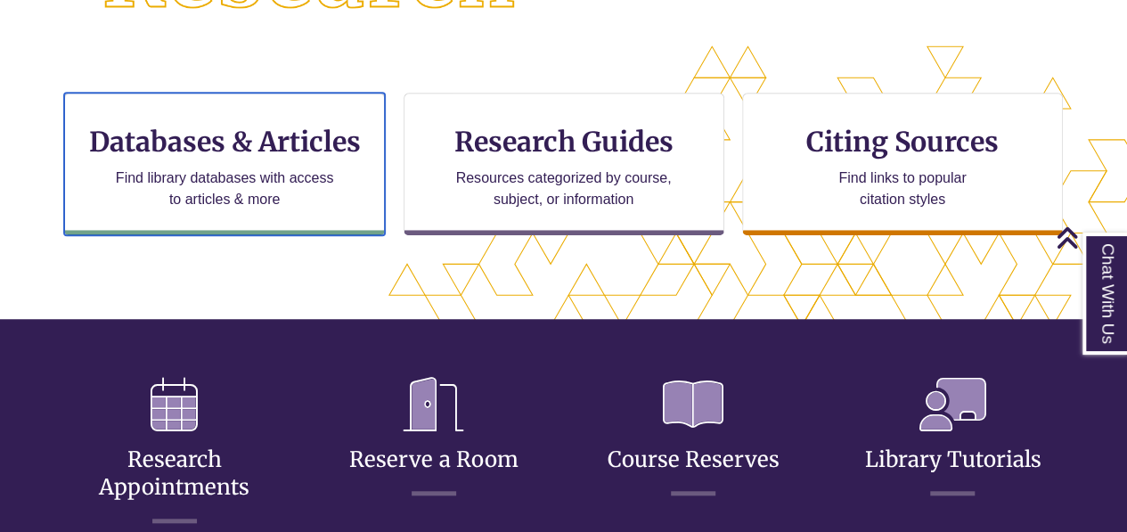
click at [268, 135] on h3 "Databases & Articles" at bounding box center [224, 142] width 290 height 34
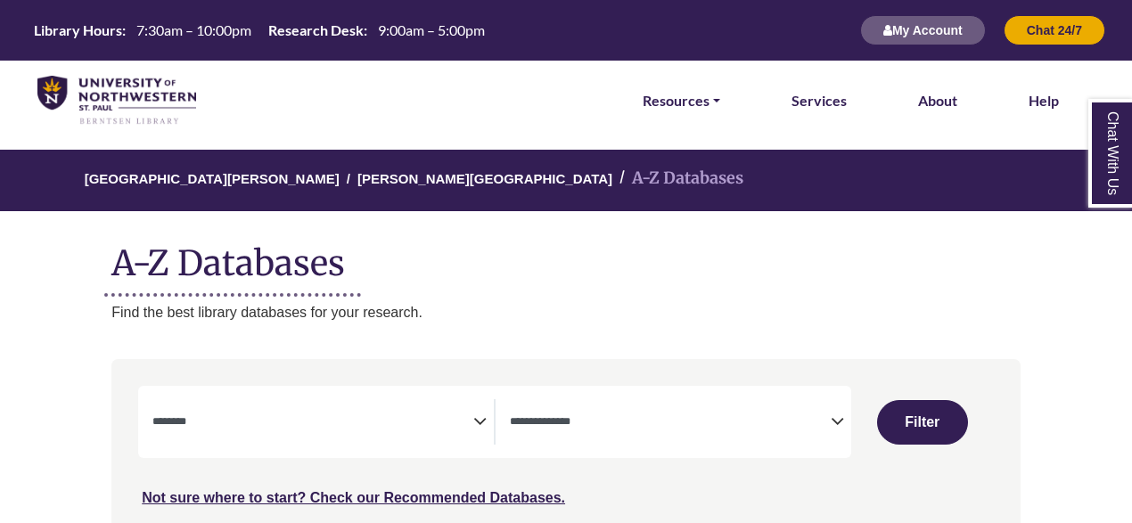
select select "Database Subject Filter"
select select "Database Types Filter"
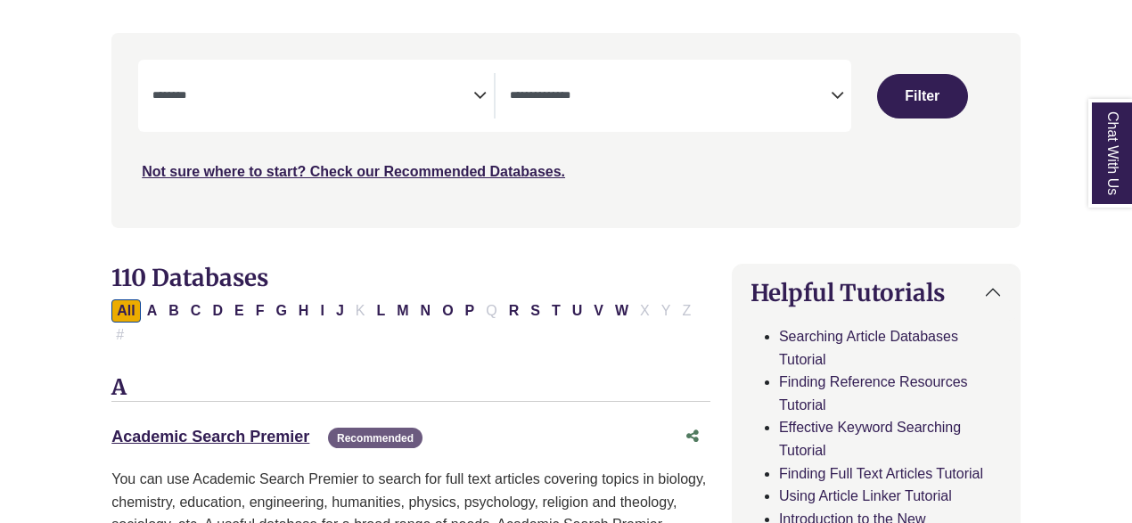
scroll to position [355, 0]
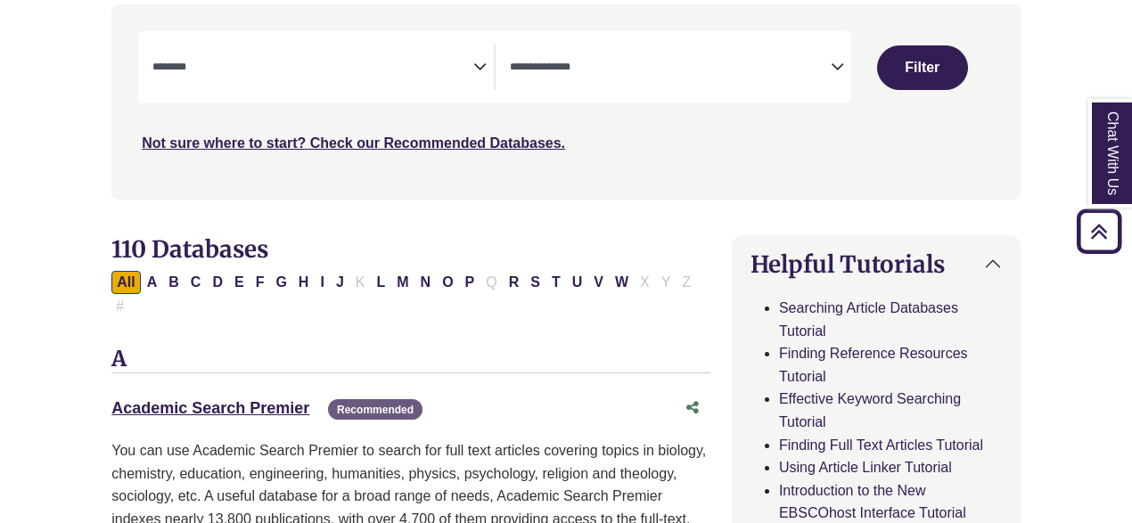
click at [478, 69] on icon "Search filters" at bounding box center [479, 64] width 13 height 27
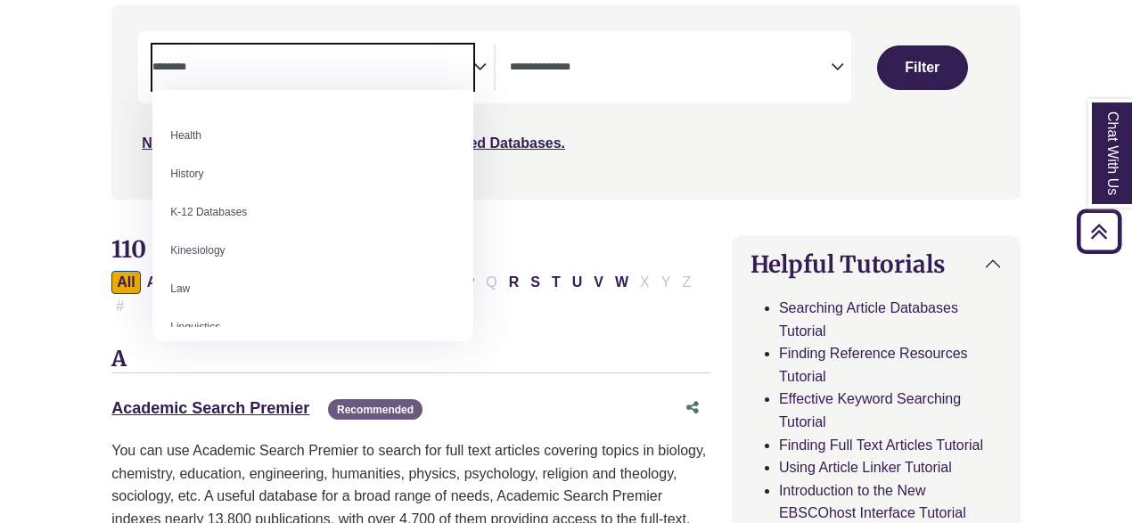
scroll to position [789, 0]
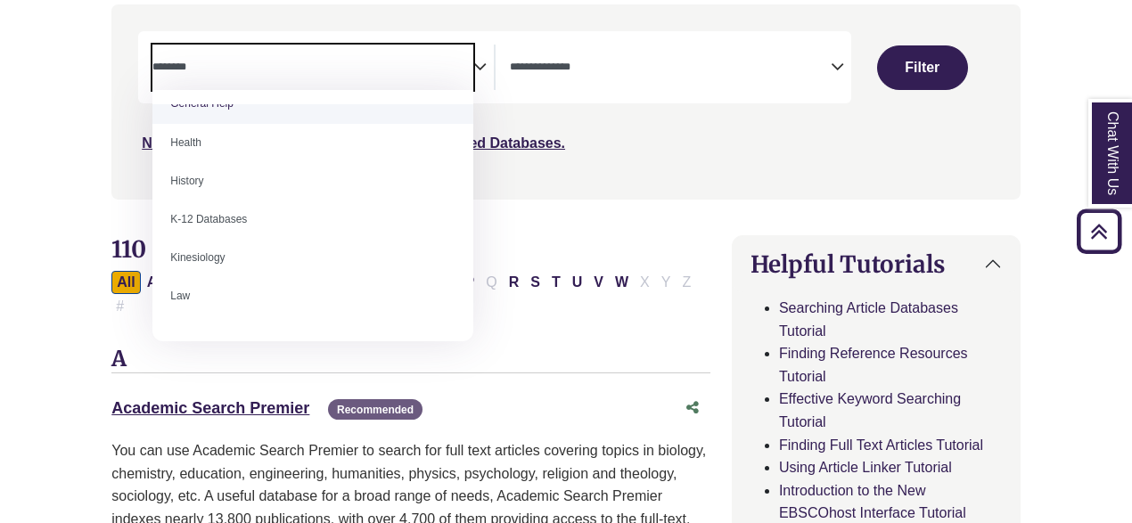
select select "*****"
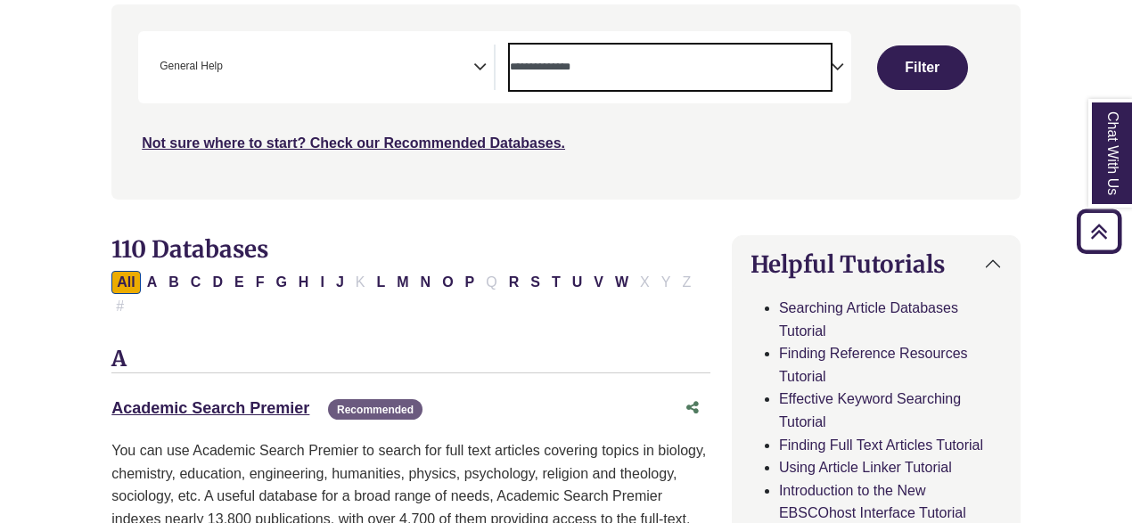
click at [765, 61] on textarea "Search" at bounding box center [670, 68] width 321 height 14
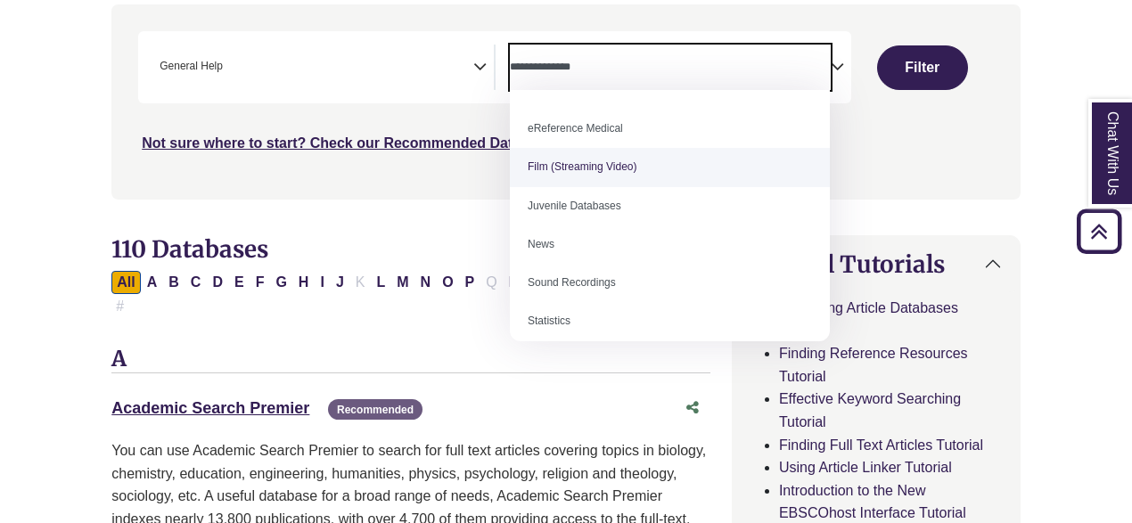
scroll to position [0, 0]
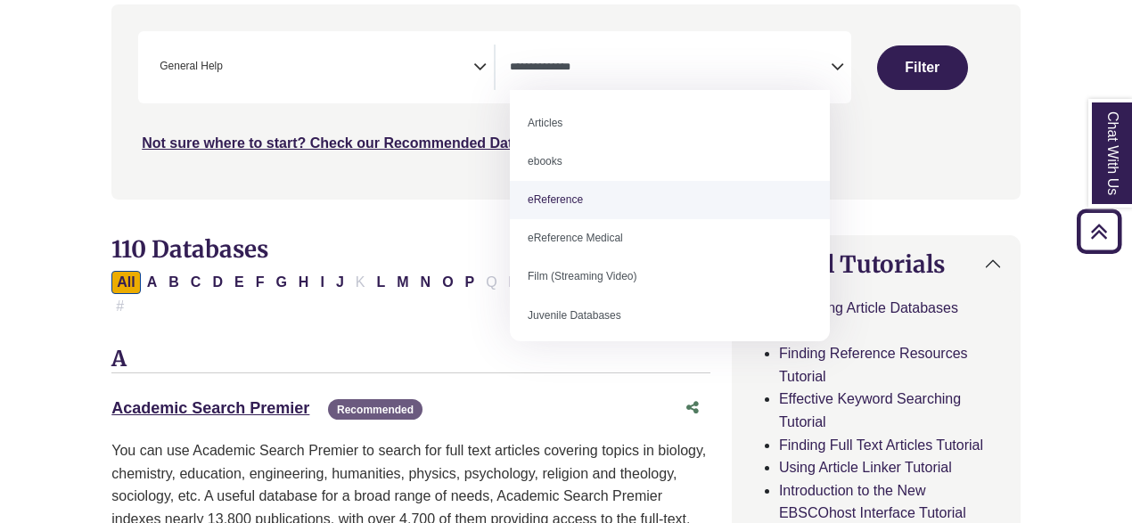
select select "*****"
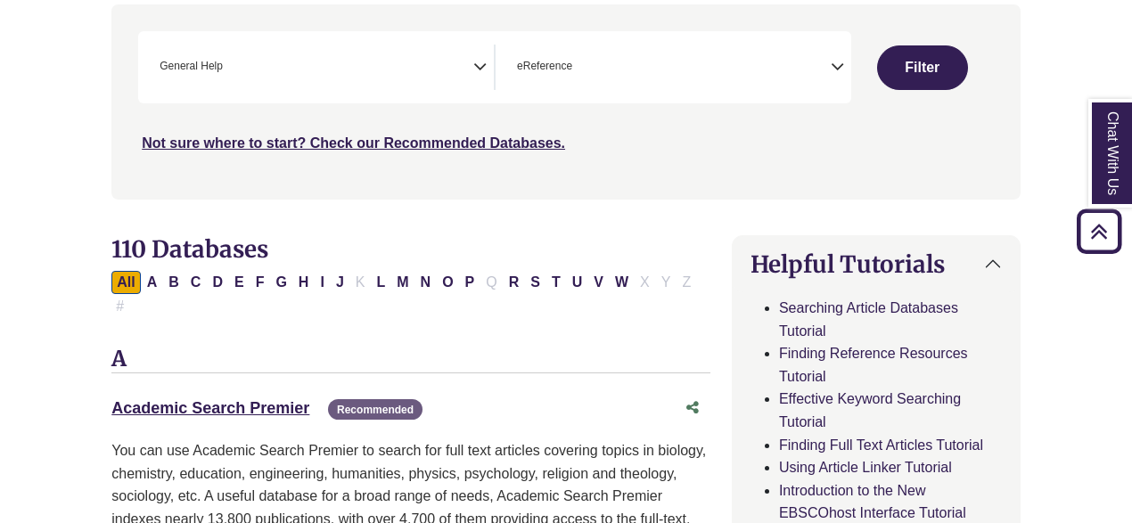
click at [915, 57] on button "Filter" at bounding box center [922, 67] width 91 height 45
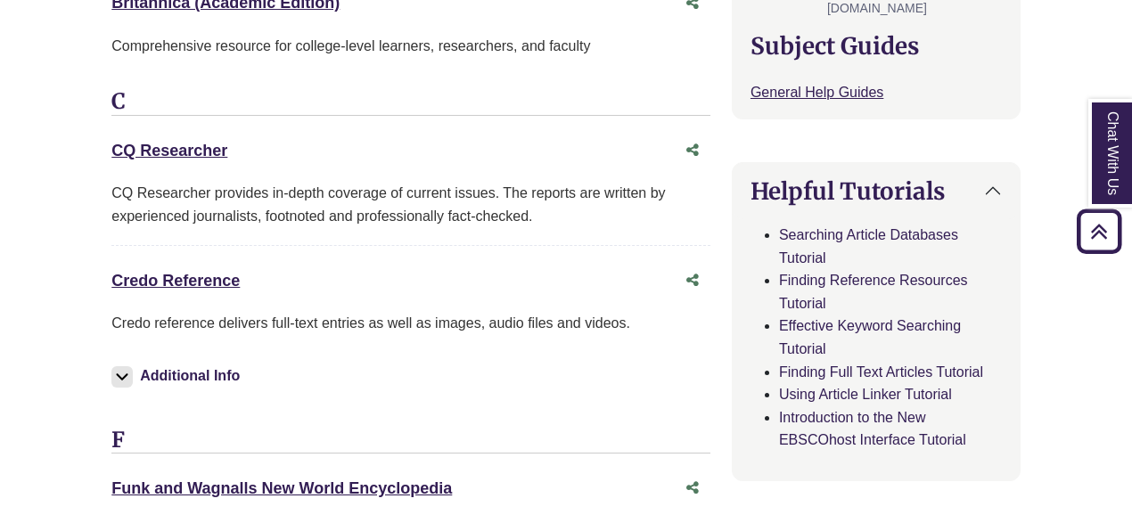
scroll to position [773, 0]
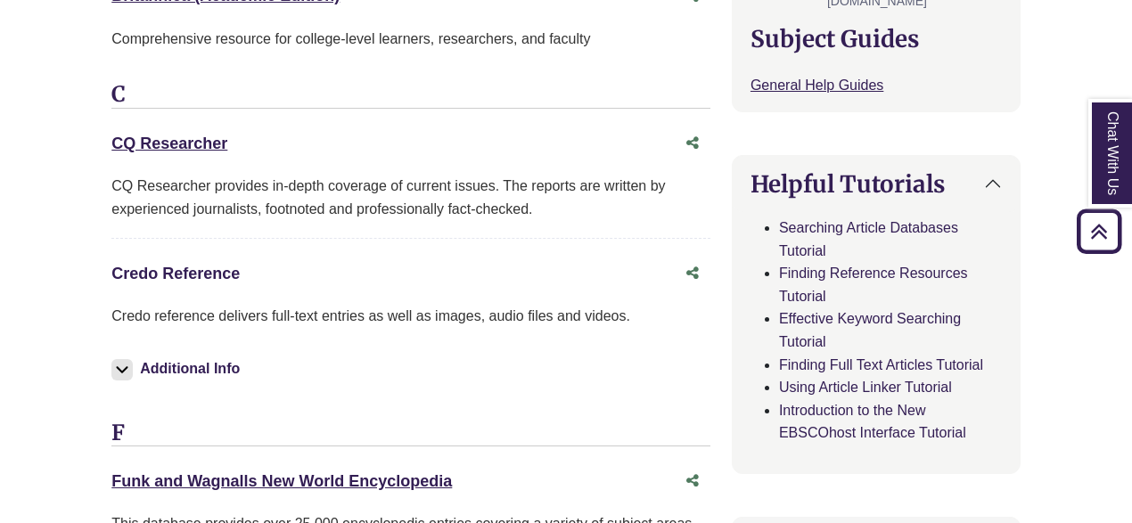
click at [178, 265] on link "Credo Reference This link opens in a new window" at bounding box center [175, 274] width 128 height 18
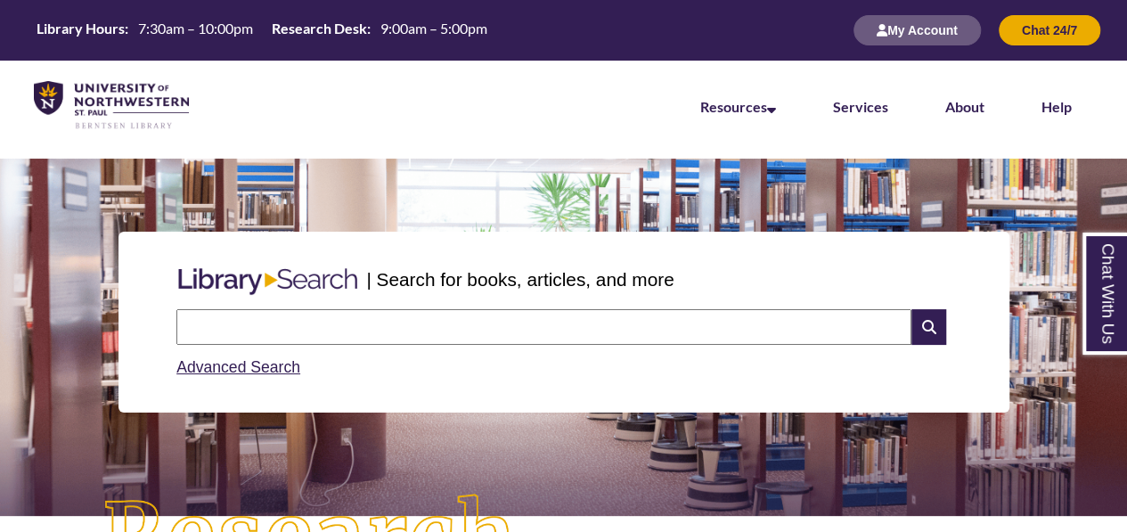
click at [329, 322] on input "text" at bounding box center [543, 327] width 735 height 36
type input "*"
type input "**********"
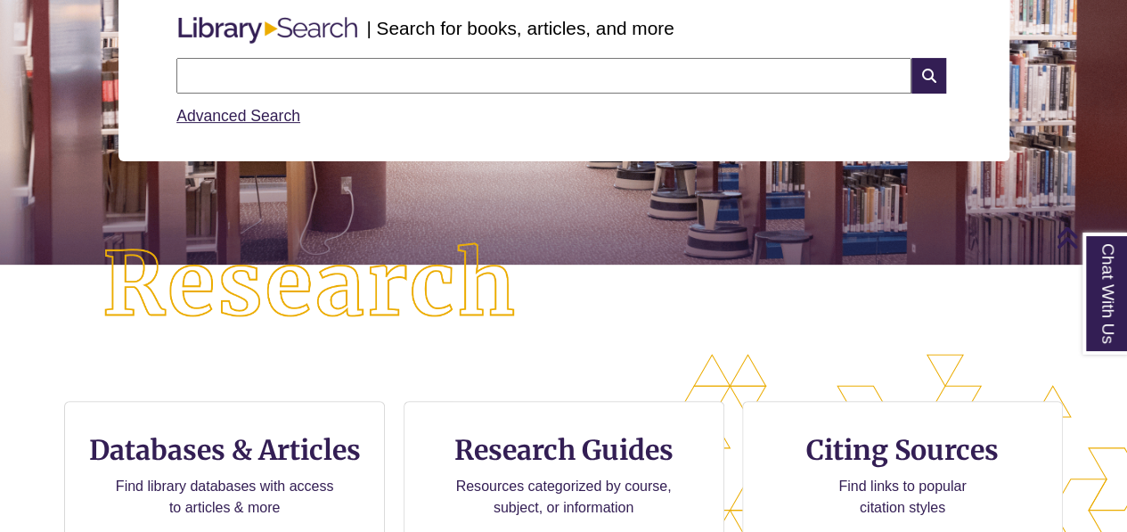
scroll to position [233, 0]
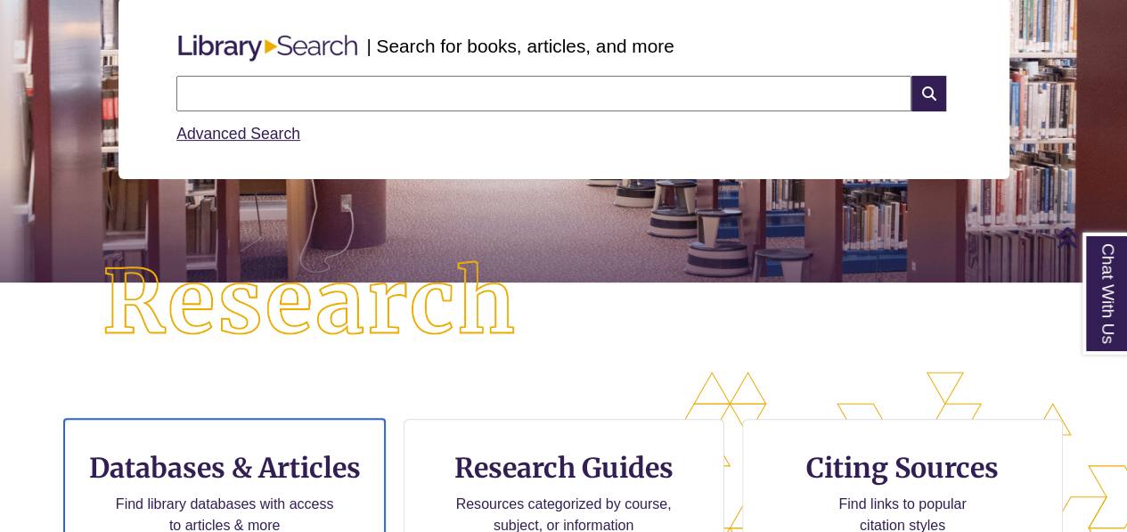
click at [281, 494] on p "Find library databases with access to articles & more" at bounding box center [225, 515] width 233 height 43
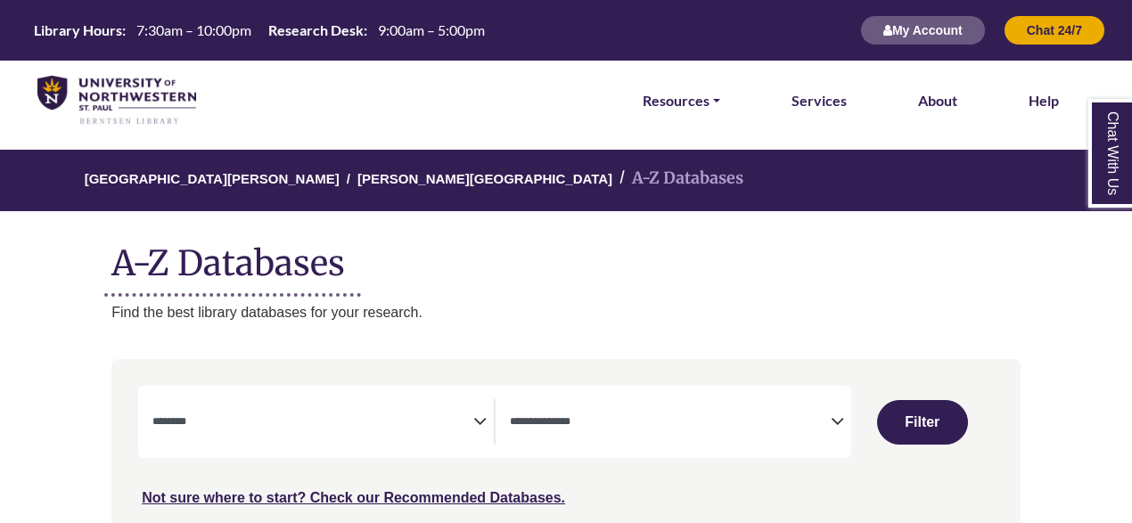
select select "Database Subject Filter"
select select "Database Types Filter"
select select "Database Subject Filter"
select select "Database Types Filter"
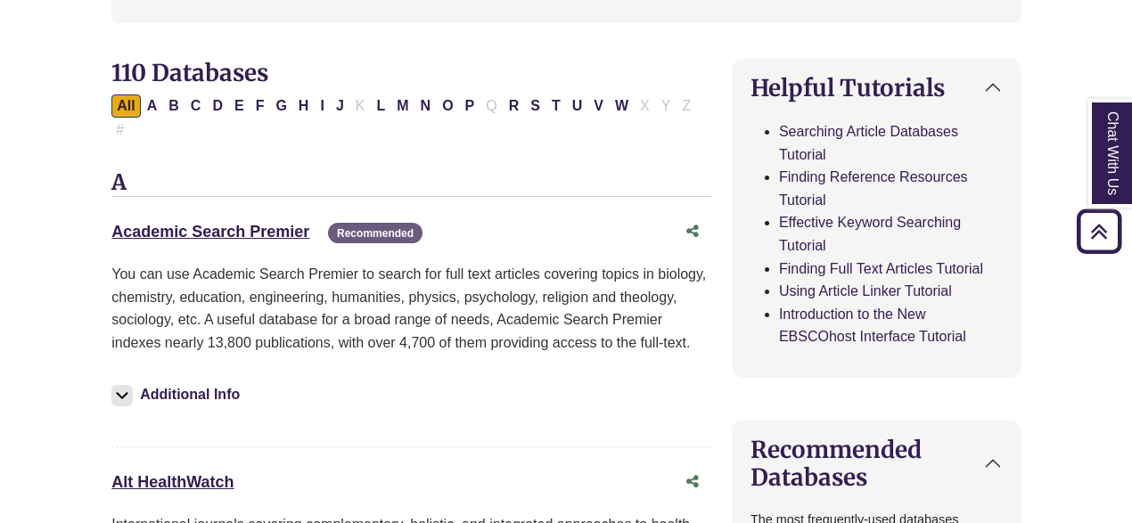
scroll to position [517, 0]
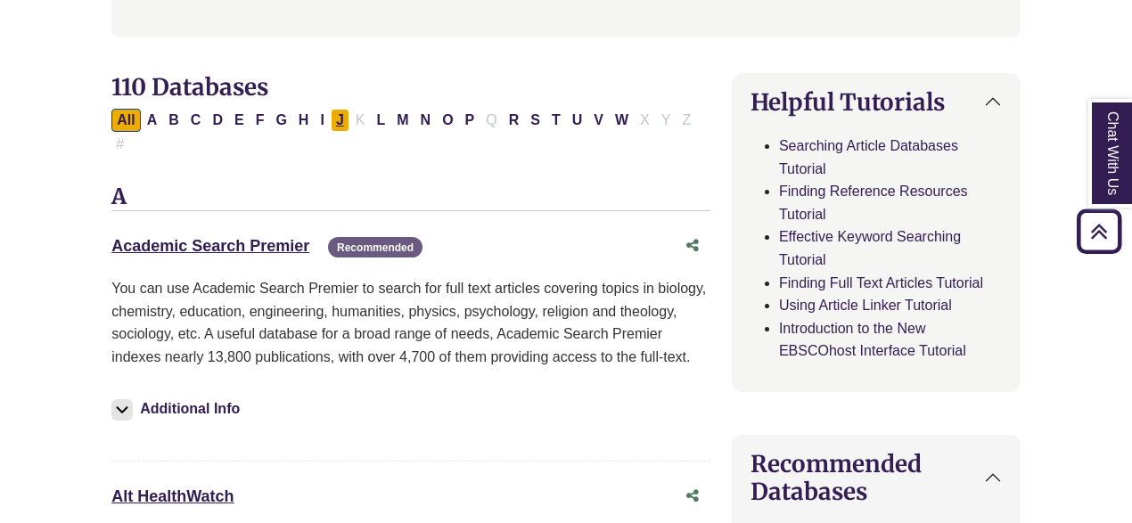
click at [331, 124] on button "J" at bounding box center [340, 120] width 19 height 23
select select "Database Subject Filter"
select select "Database Types Filter"
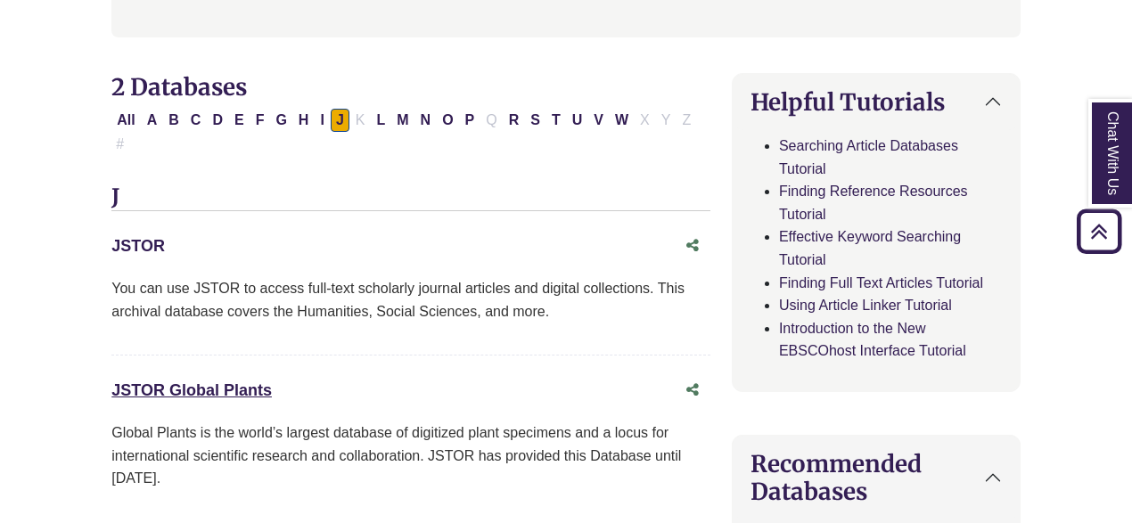
click at [149, 237] on link "JSTOR This link opens in a new window" at bounding box center [137, 246] width 53 height 18
click at [151, 237] on link "JSTOR This link opens in a new window" at bounding box center [137, 246] width 53 height 18
click at [146, 233] on div "JSTOR This link opens in a new window" at bounding box center [392, 246] width 563 height 26
click at [146, 237] on link "JSTOR This link opens in a new window" at bounding box center [137, 246] width 53 height 18
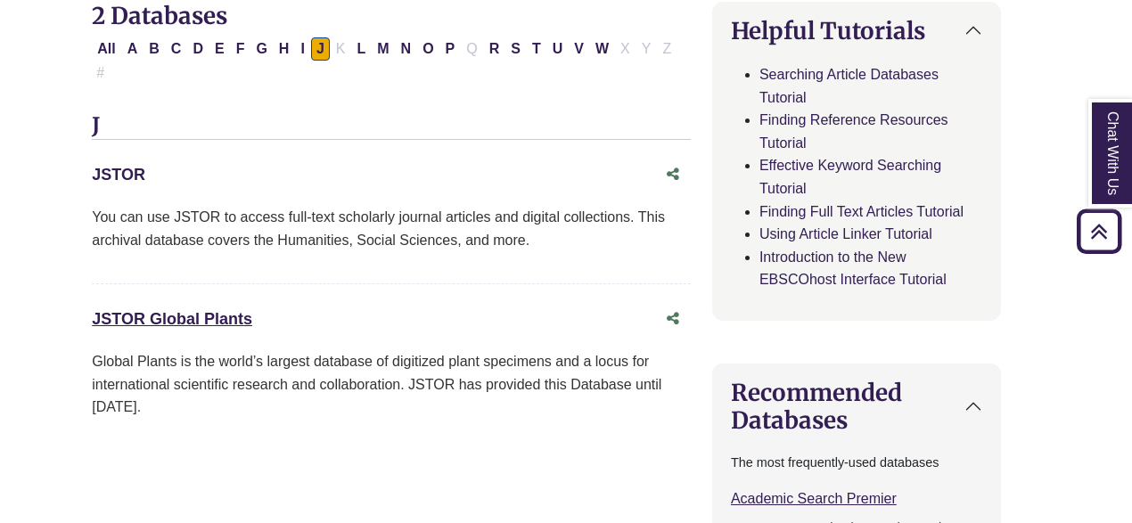
scroll to position [589, 20]
click at [129, 165] on link "JSTOR This link opens in a new window" at bounding box center [118, 174] width 53 height 18
click at [445, 49] on button "P" at bounding box center [450, 48] width 20 height 23
select select "Database Subject Filter"
select select "Database Types Filter"
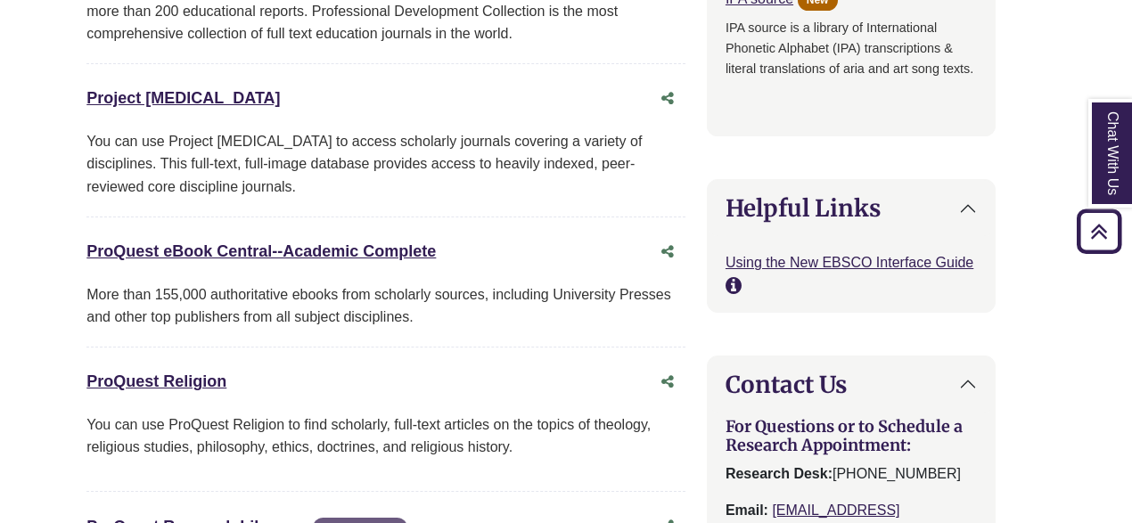
scroll to position [1742, 25]
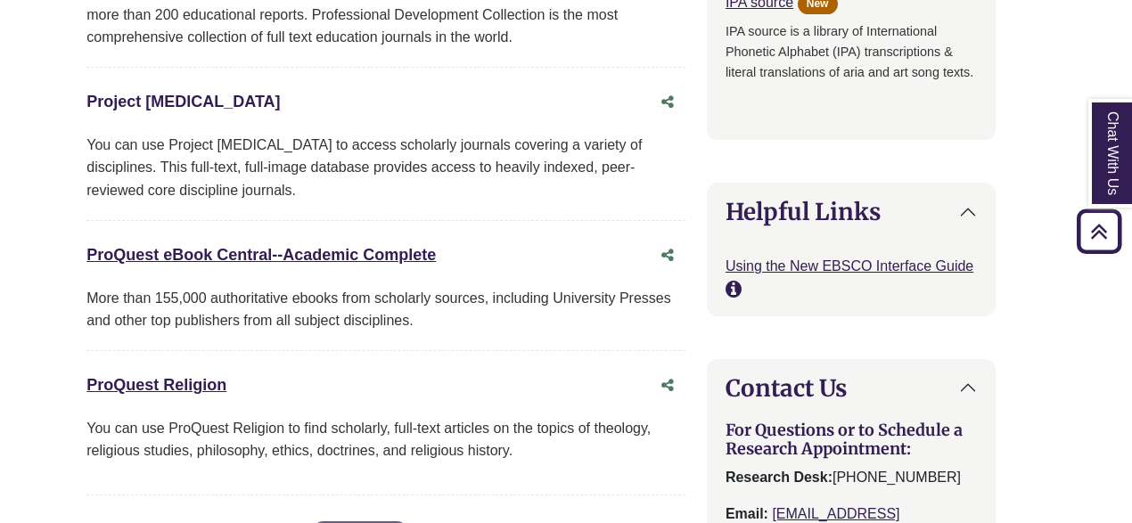
click at [147, 93] on link "Project Muse This link opens in a new window" at bounding box center [182, 102] width 193 height 18
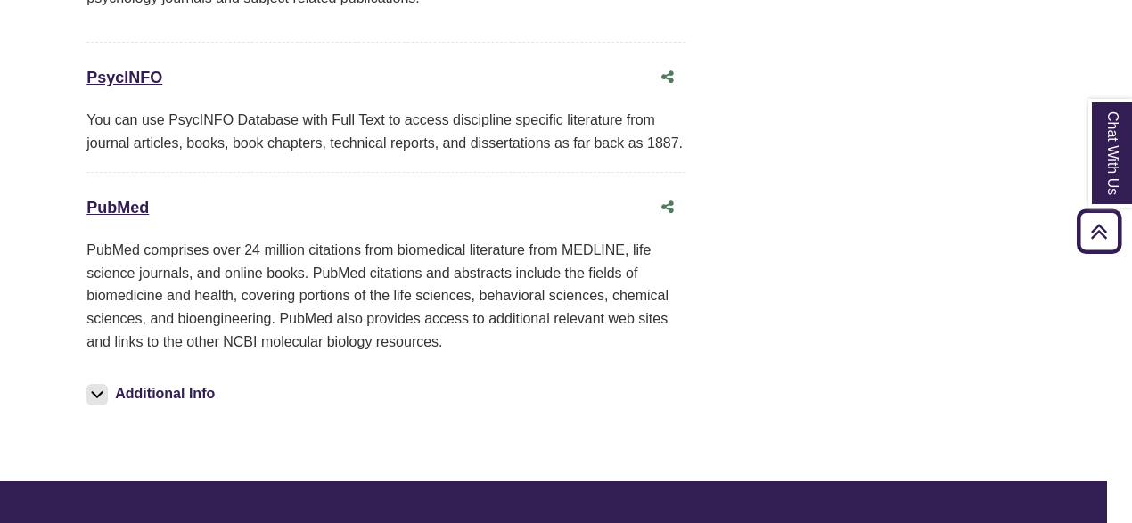
scroll to position [2637, 25]
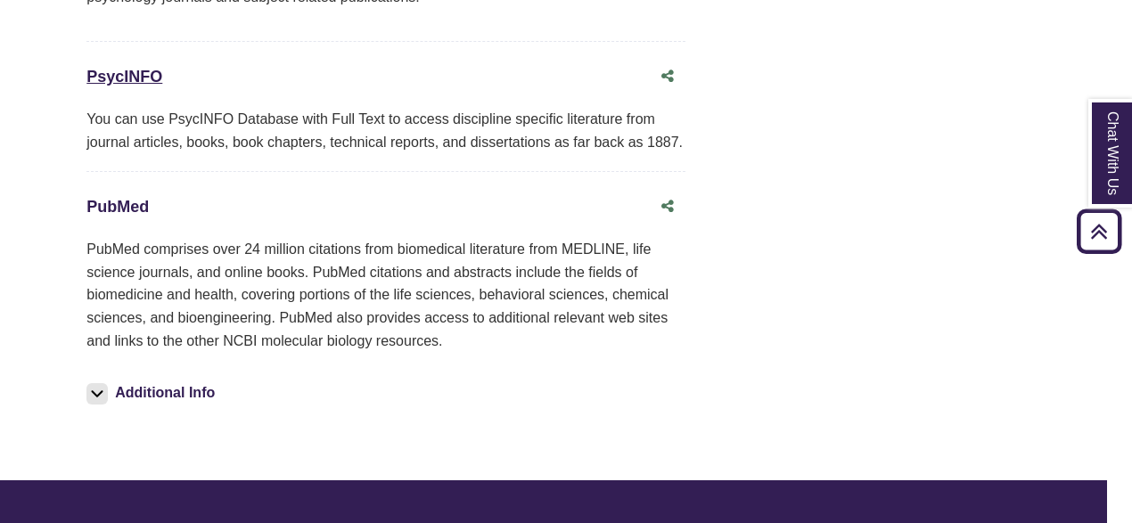
click at [132, 198] on link "PubMed This link opens in a new window" at bounding box center [117, 207] width 62 height 18
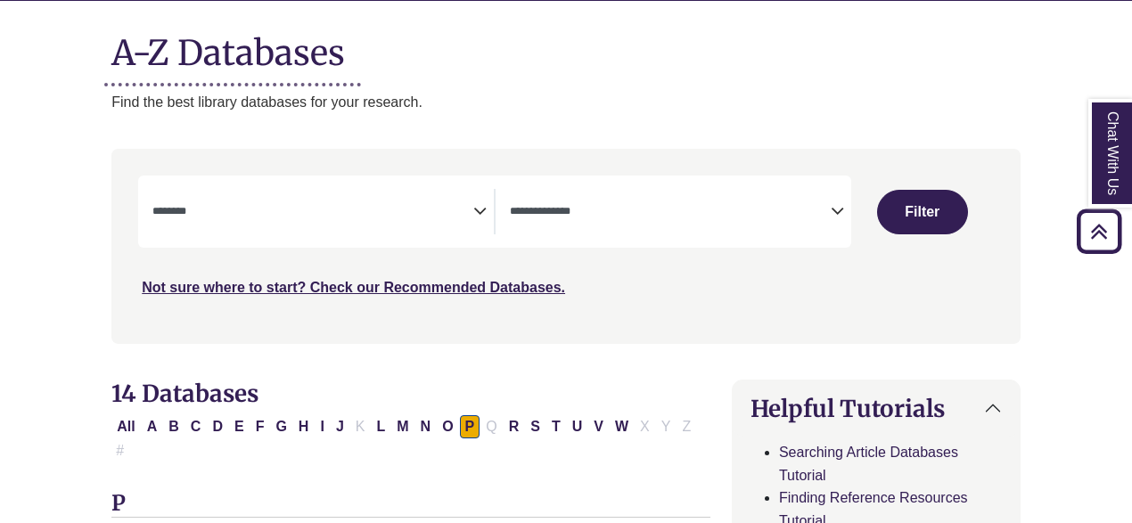
scroll to position [205, 0]
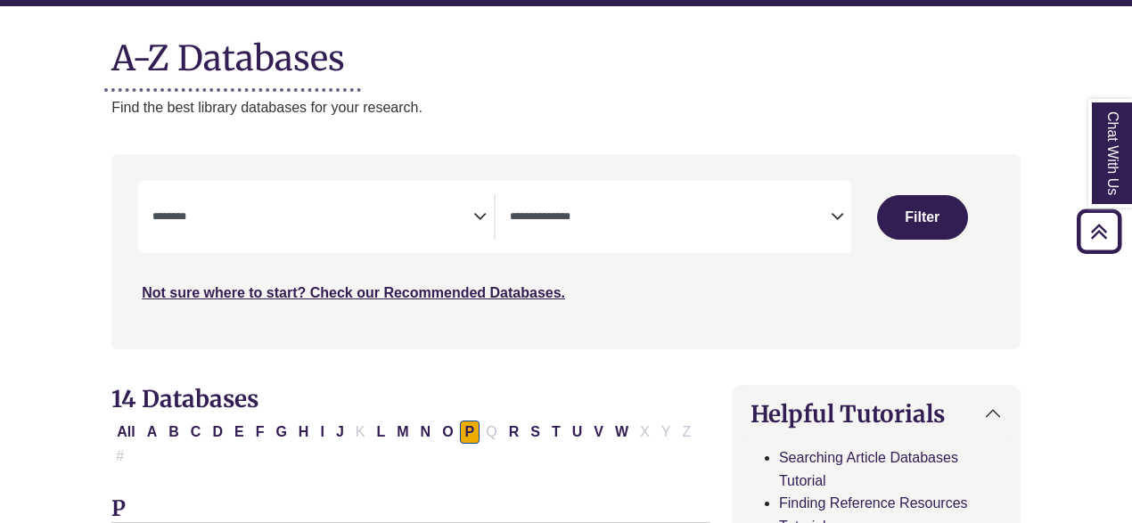
click at [481, 220] on icon "Search filters" at bounding box center [479, 213] width 13 height 27
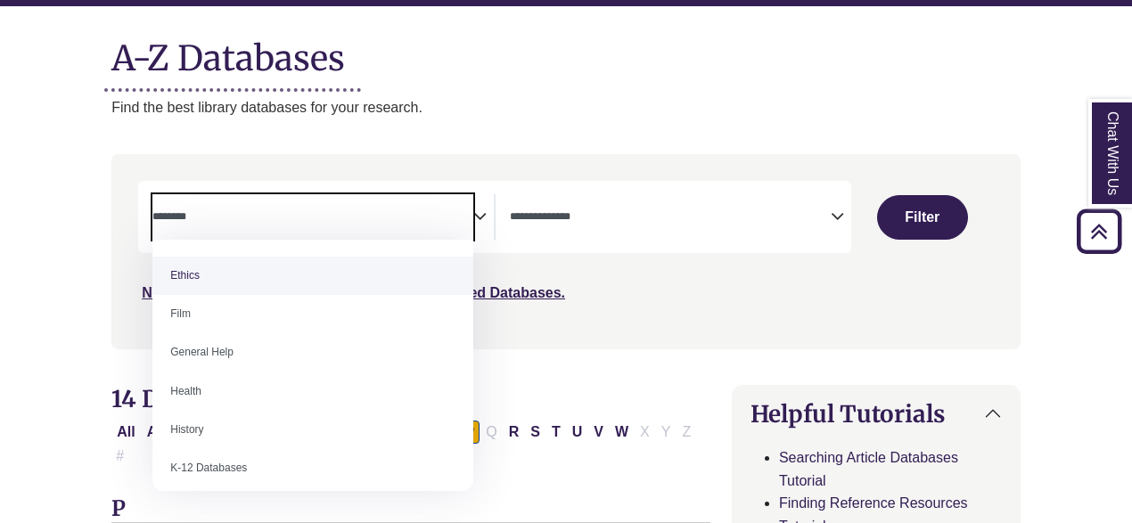
scroll to position [691, 0]
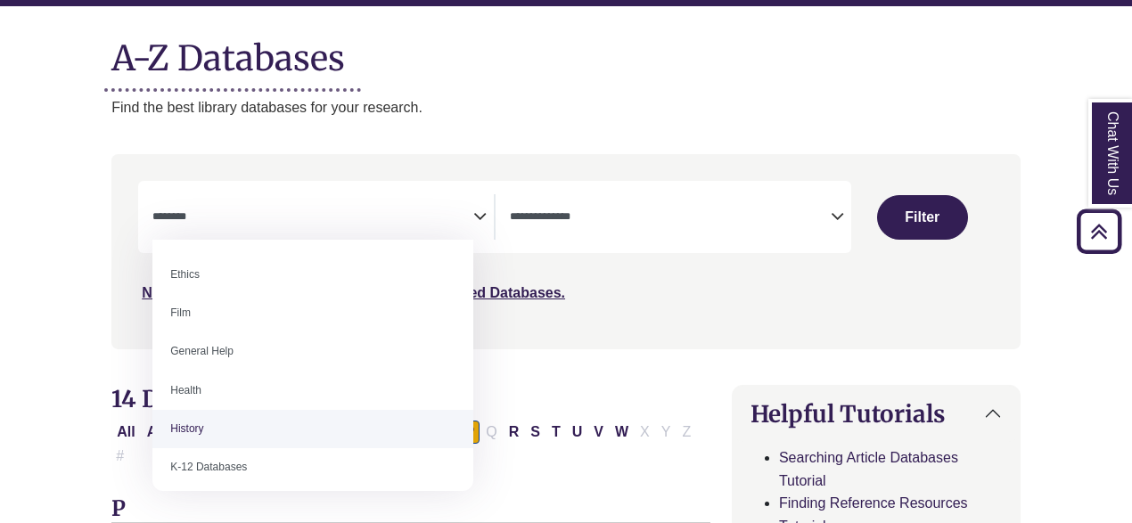
select select "*****"
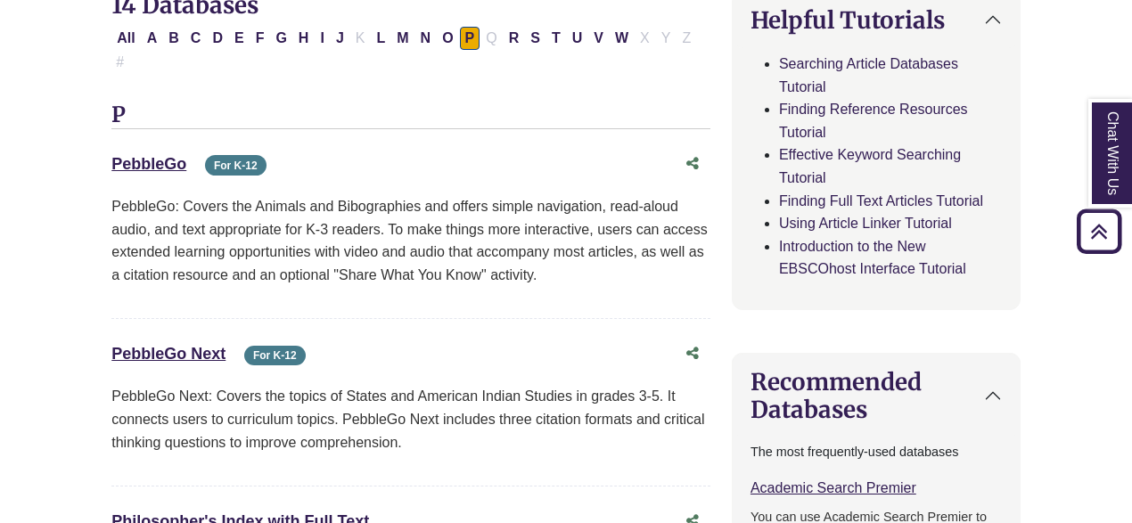
scroll to position [601, 0]
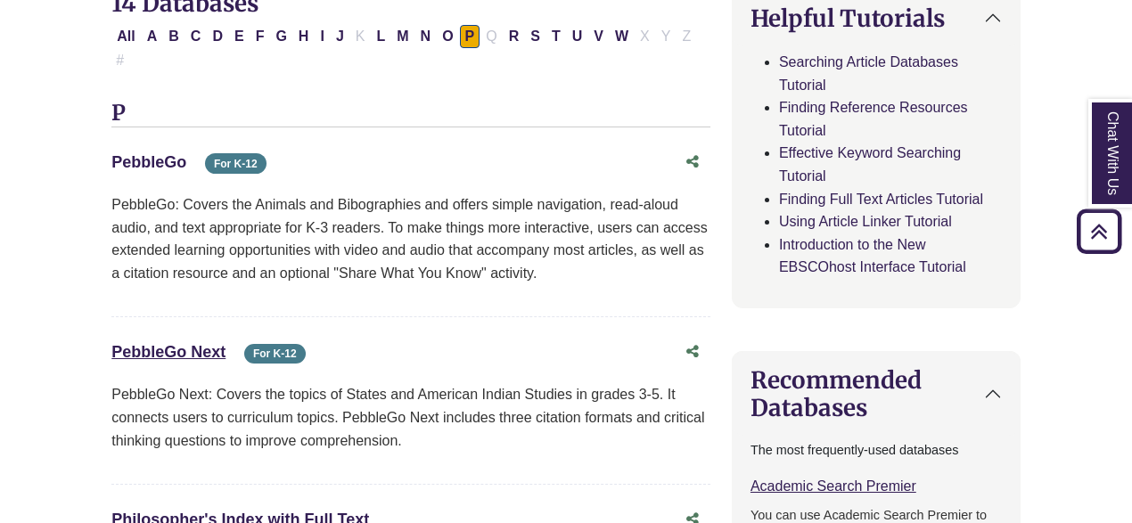
click at [160, 153] on link "PebbleGo This link opens in a new window" at bounding box center [148, 162] width 75 height 18
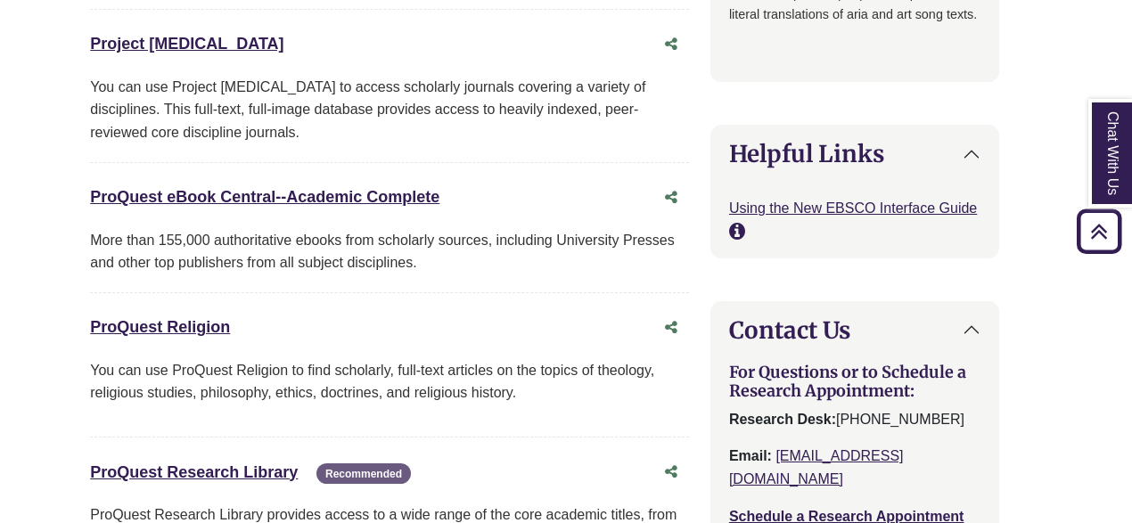
scroll to position [1802, 21]
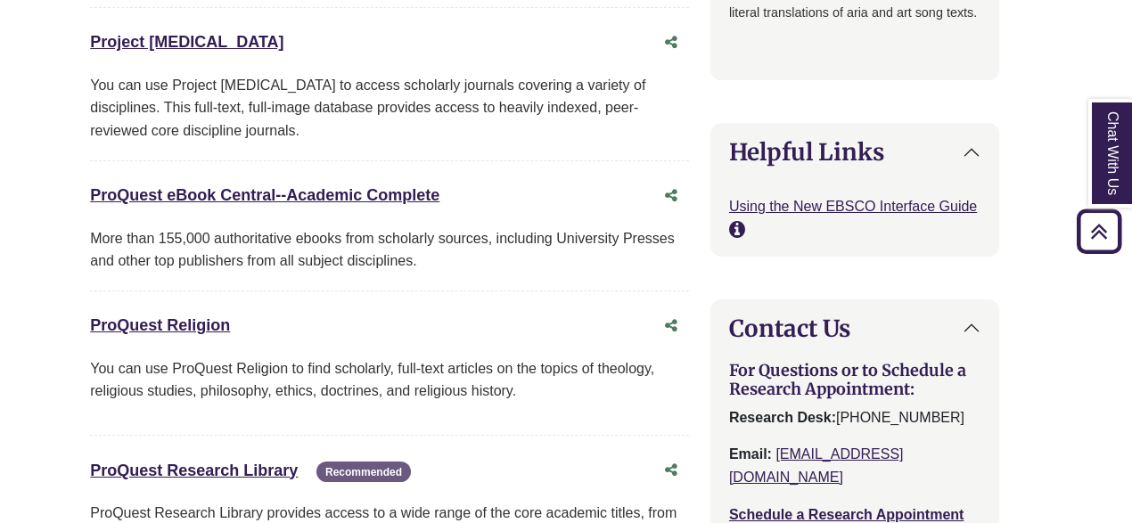
click at [397, 183] on div "ProQuest eBook Central--Academic Complete This link opens in a new window" at bounding box center [371, 196] width 563 height 26
click at [395, 186] on link "ProQuest eBook Central--Academic Complete This link opens in a new window" at bounding box center [264, 195] width 349 height 18
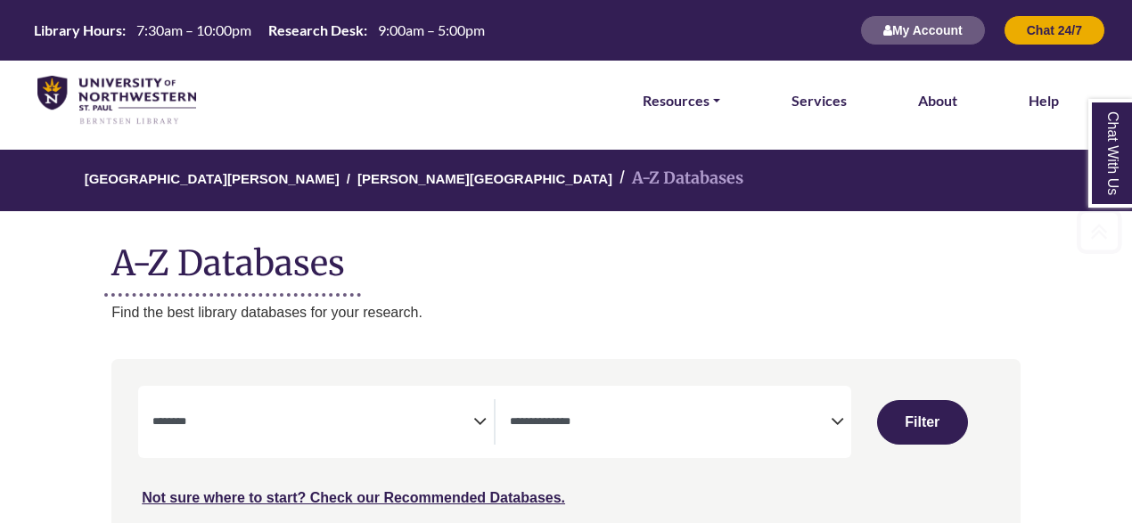
select select "Database Subject Filter"
select select "Database Types Filter"
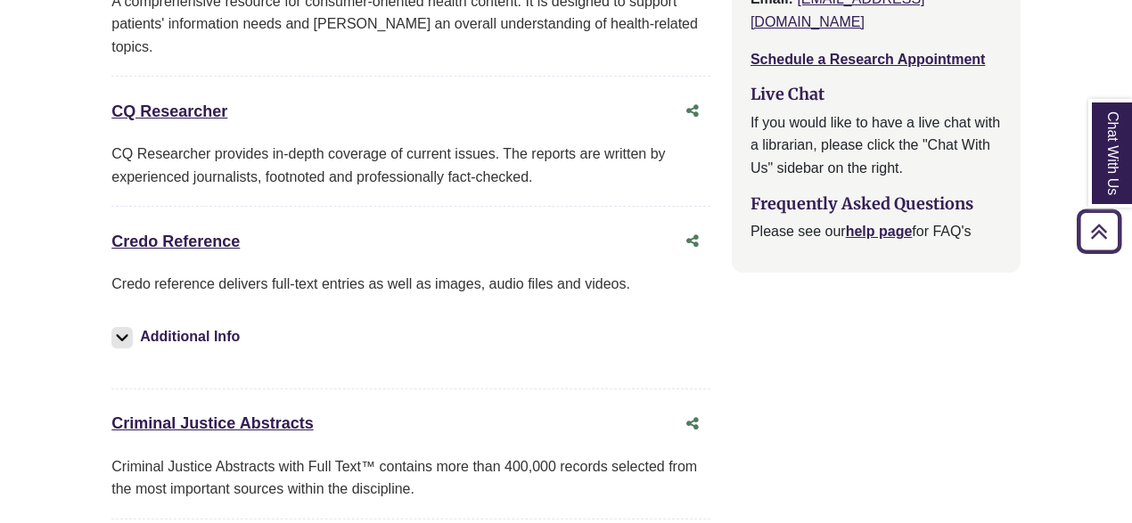
scroll to position [2267, 0]
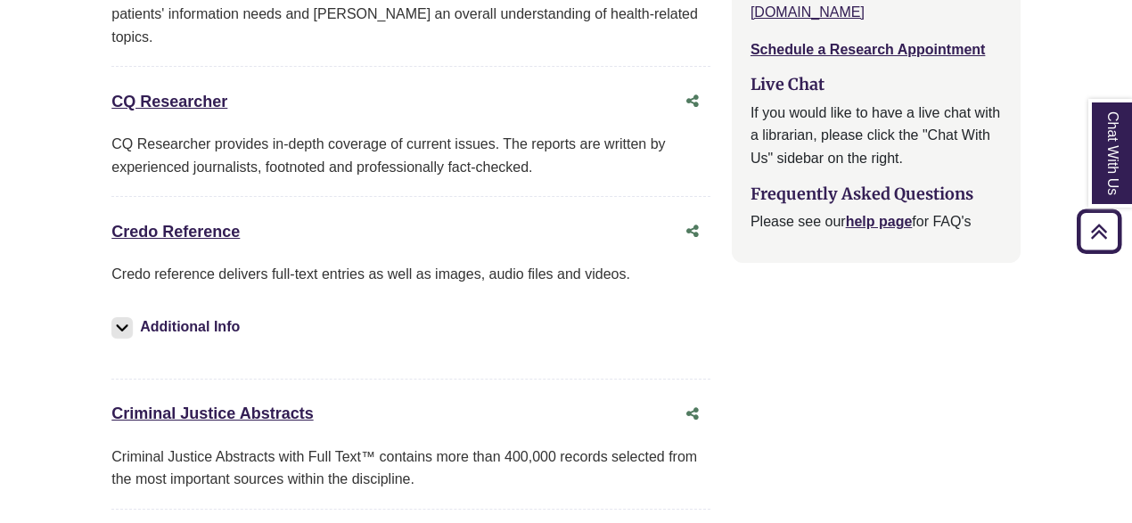
click at [1100, 166] on link "Chat With Us" at bounding box center [1110, 153] width 45 height 109
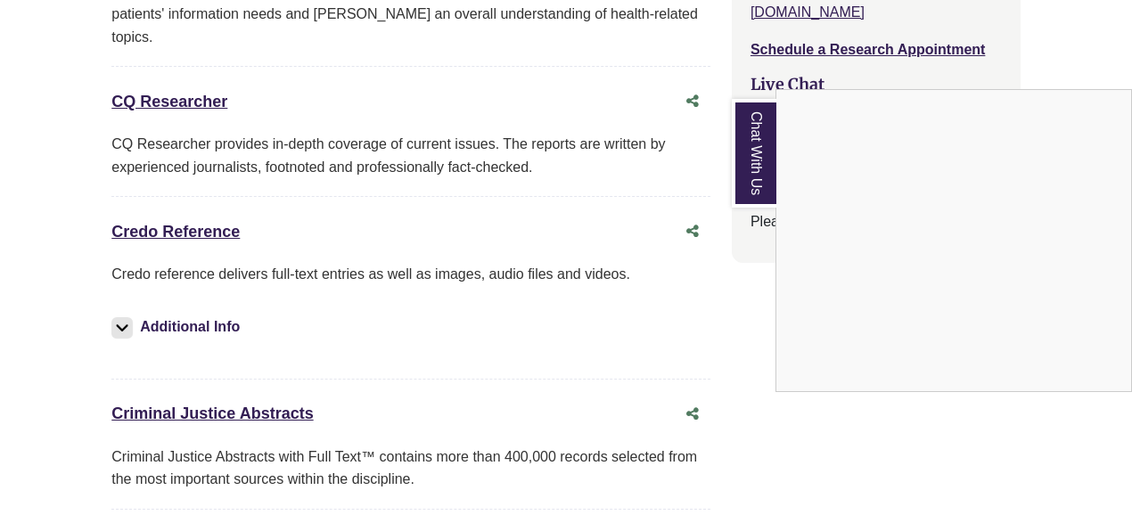
click at [750, 174] on link "Chat With Us" at bounding box center [754, 153] width 45 height 109
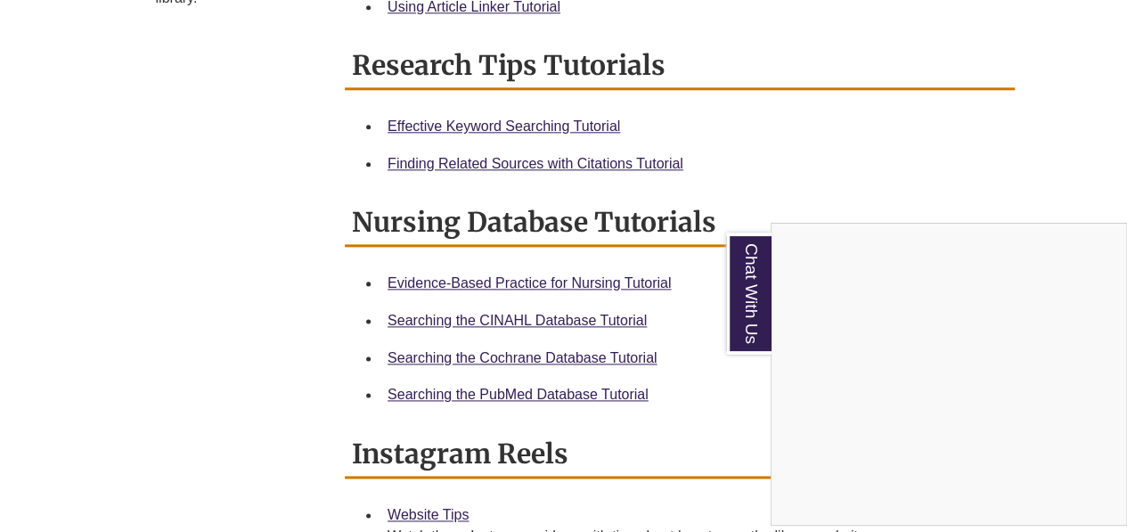
scroll to position [981, 0]
